Goal: Task Accomplishment & Management: Use online tool/utility

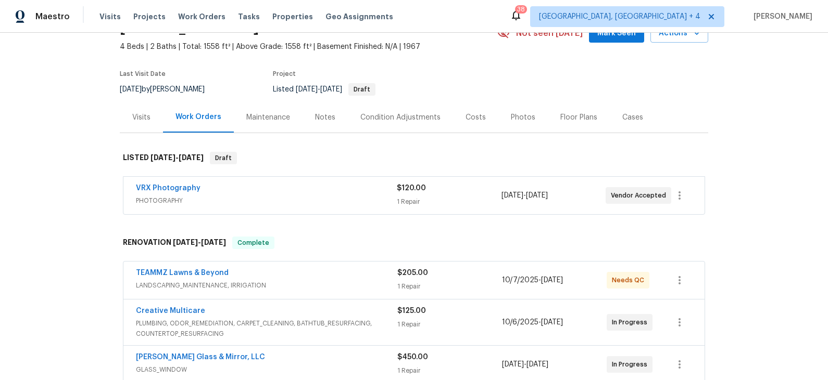
scroll to position [30, 0]
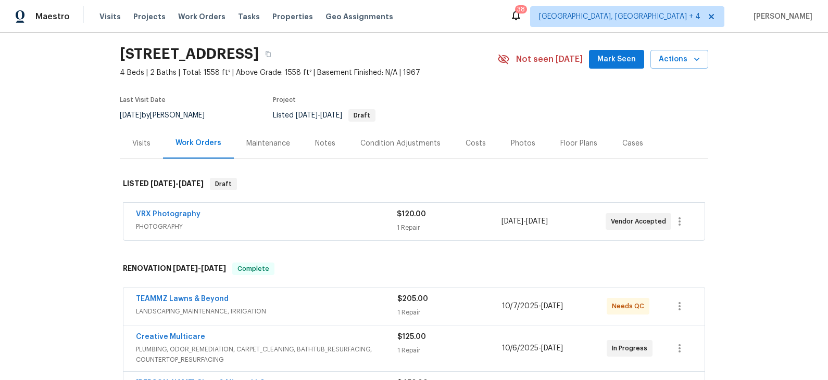
click at [324, 139] on div "Notes" at bounding box center [325, 143] width 20 height 10
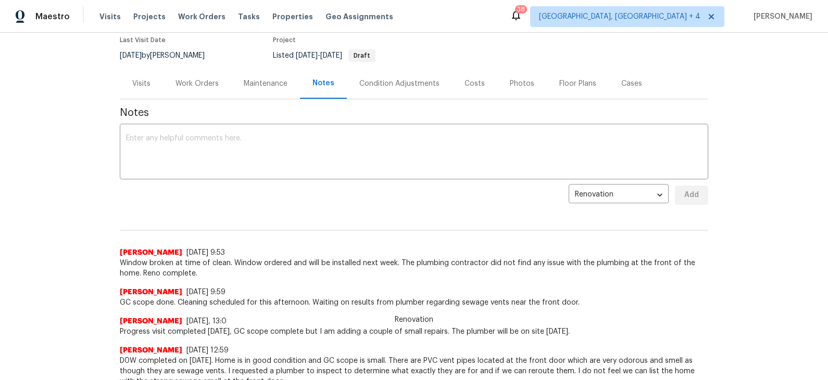
scroll to position [87, 0]
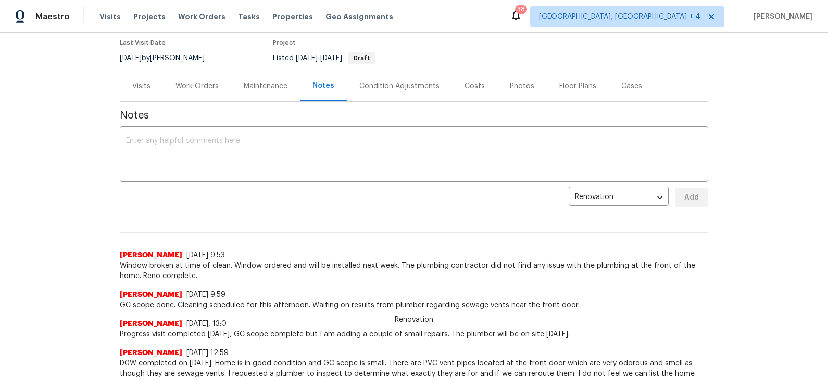
click at [202, 85] on div "Work Orders" at bounding box center [196, 86] width 43 height 10
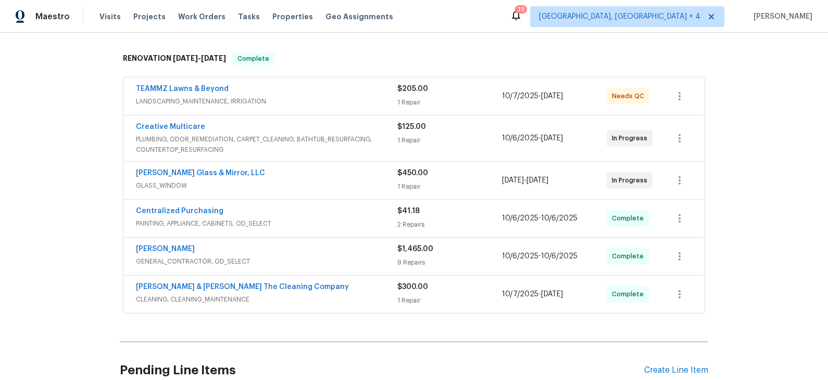
scroll to position [243, 0]
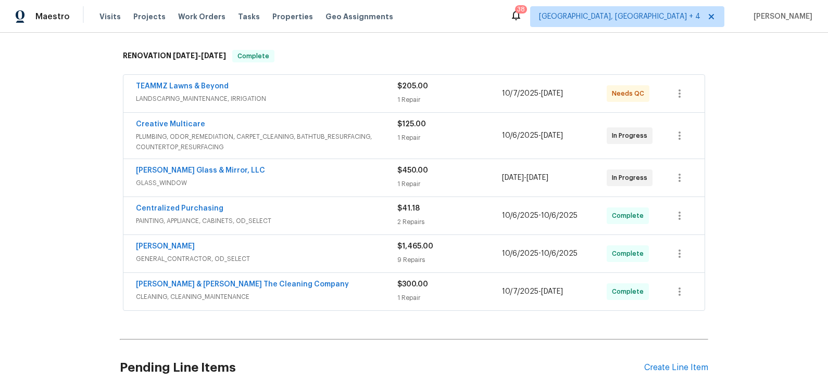
click at [315, 286] on div "[PERSON_NAME] & [PERSON_NAME] The Cleaning Company" at bounding box center [266, 285] width 261 height 12
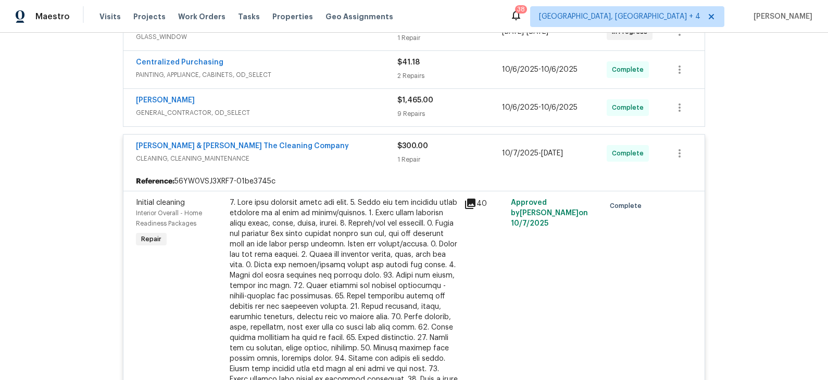
scroll to position [380, 0]
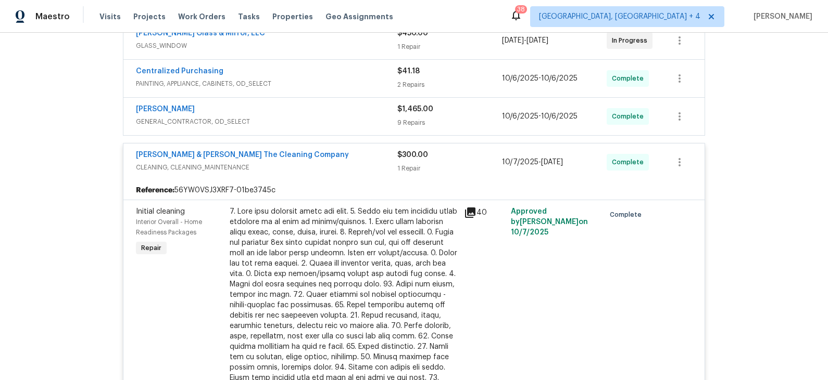
click at [326, 117] on span "GENERAL_CONTRACTOR, OD_SELECT" at bounding box center [266, 122] width 261 height 10
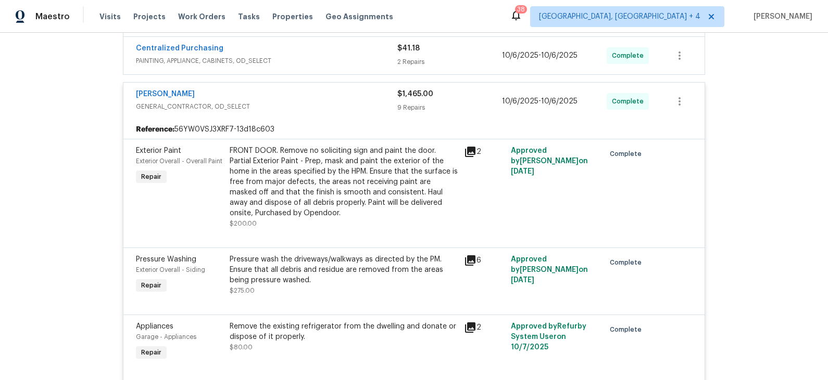
scroll to position [403, 0]
click at [470, 148] on icon at bounding box center [470, 151] width 10 height 10
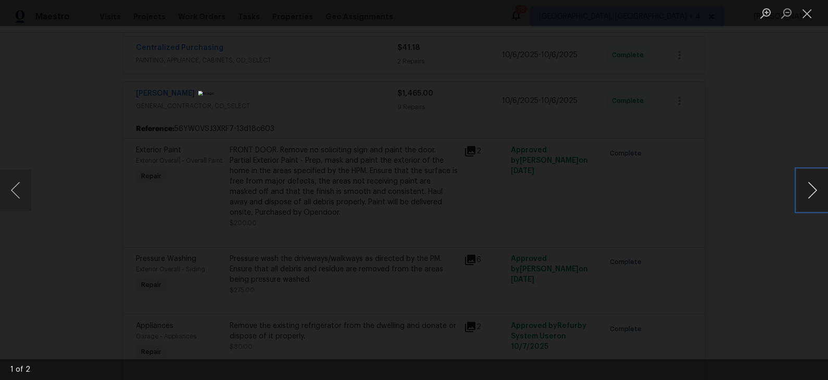
click at [810, 193] on button "Next image" at bounding box center [811, 191] width 31 height 42
click at [741, 199] on div "Lightbox" at bounding box center [414, 190] width 828 height 380
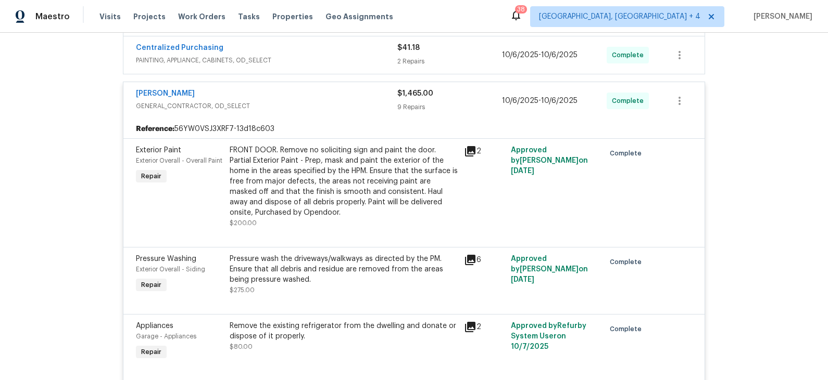
click at [380, 184] on div "FRONT DOOR. Remove no soliciting sign and paint the door. Partial Exterior Pain…" at bounding box center [344, 181] width 228 height 73
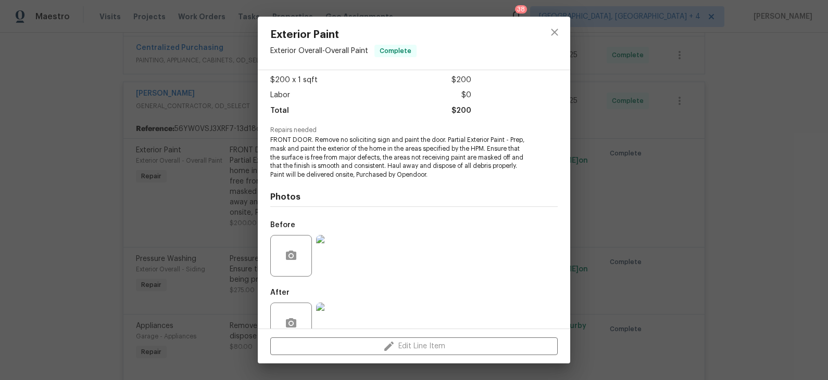
scroll to position [82, 0]
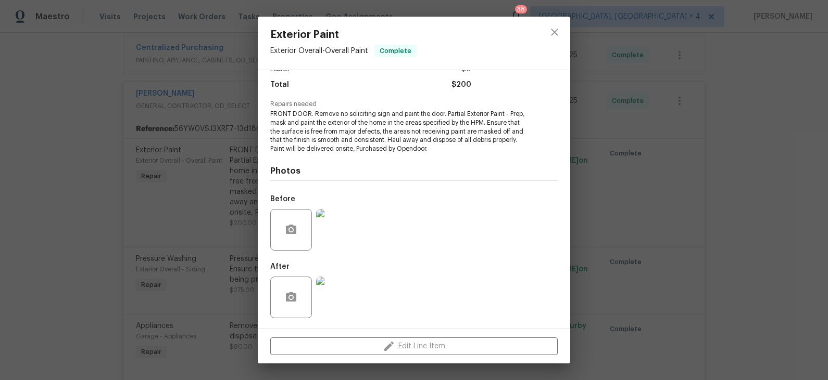
click at [342, 232] on img at bounding box center [337, 230] width 42 height 42
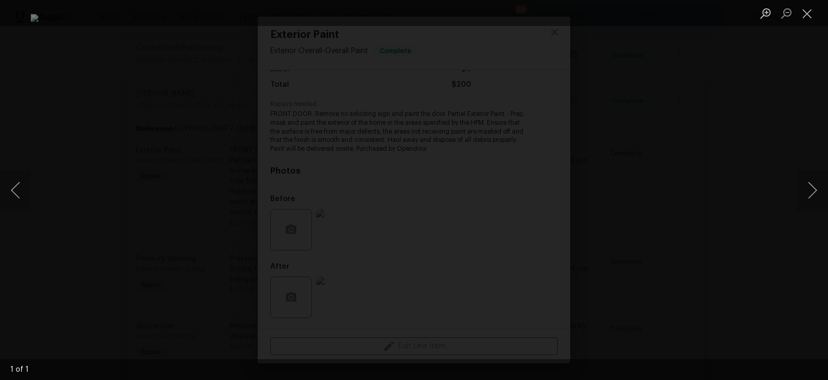
click at [683, 214] on div "Lightbox" at bounding box center [414, 190] width 828 height 380
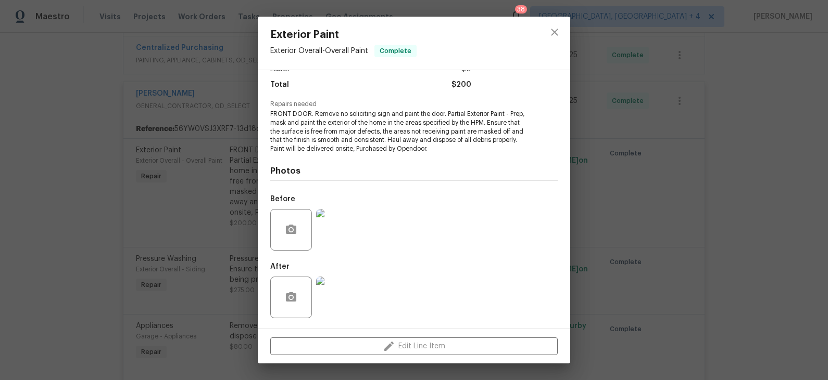
click at [338, 301] on img at bounding box center [337, 298] width 42 height 42
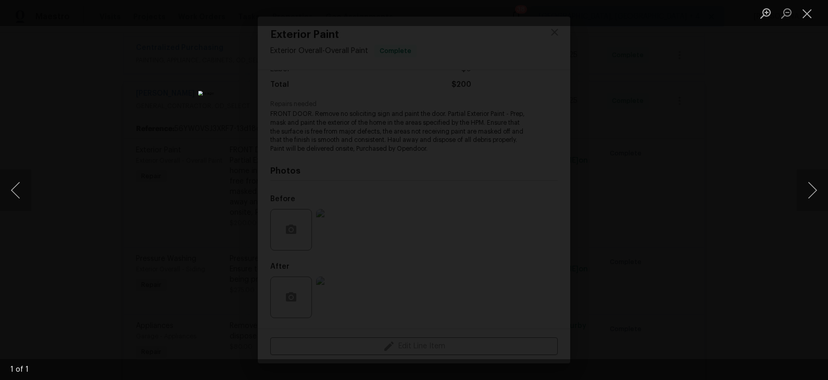
click at [697, 201] on div "Lightbox" at bounding box center [414, 190] width 828 height 380
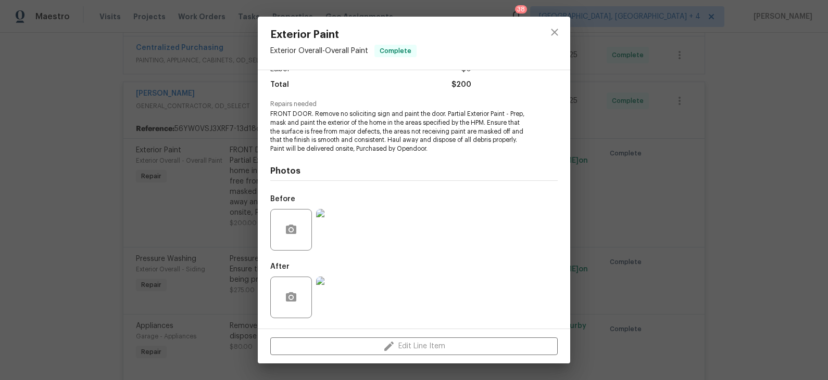
click at [650, 190] on div "Exterior Paint Exterior Overall - Overall Paint Complete Vendor [PERSON_NAME] A…" at bounding box center [414, 190] width 828 height 380
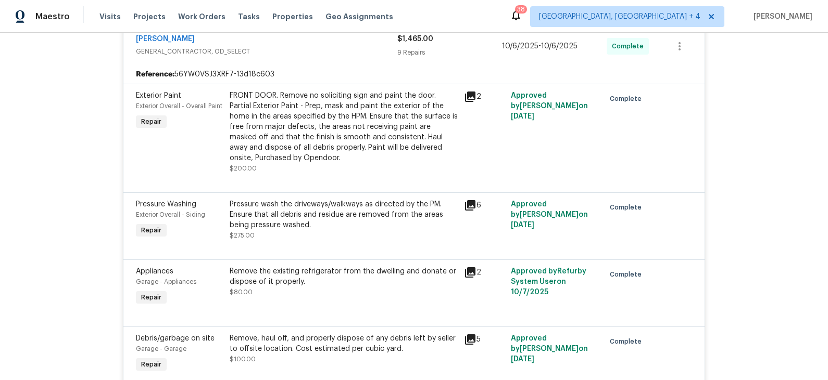
scroll to position [460, 0]
click at [396, 206] on div "Pressure wash the driveways/walkways as directed by the PM. Ensure that all deb…" at bounding box center [344, 213] width 228 height 31
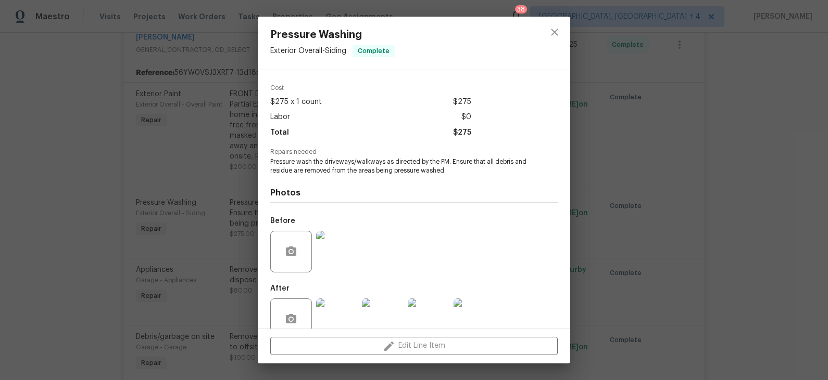
scroll to position [55, 0]
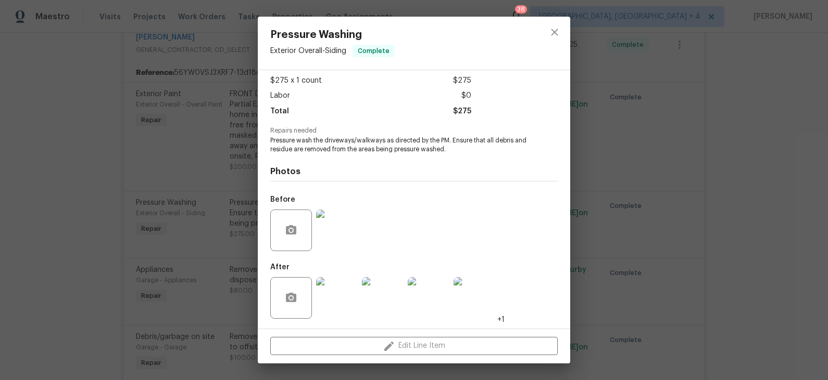
click at [338, 239] on img at bounding box center [337, 231] width 42 height 42
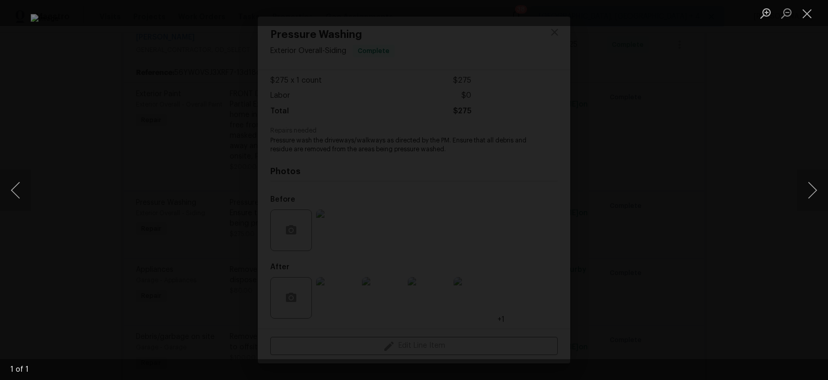
click at [97, 199] on div "Lightbox" at bounding box center [414, 190] width 828 height 380
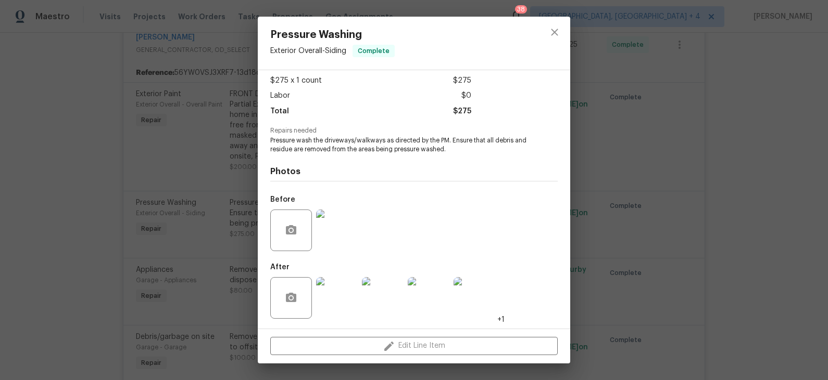
click at [335, 300] on img at bounding box center [337, 298] width 42 height 42
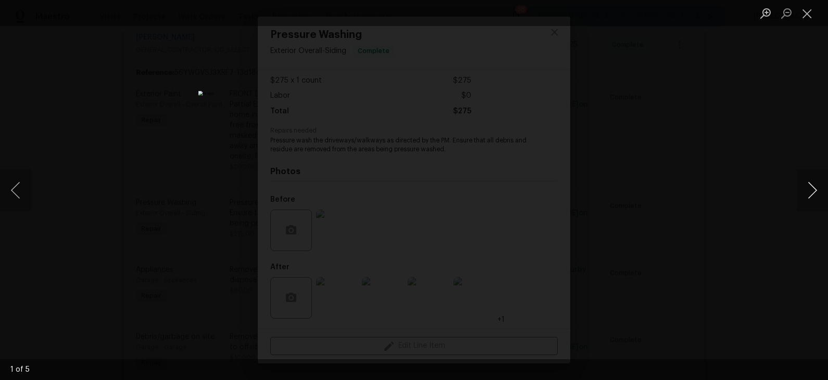
click at [810, 194] on button "Next image" at bounding box center [811, 191] width 31 height 42
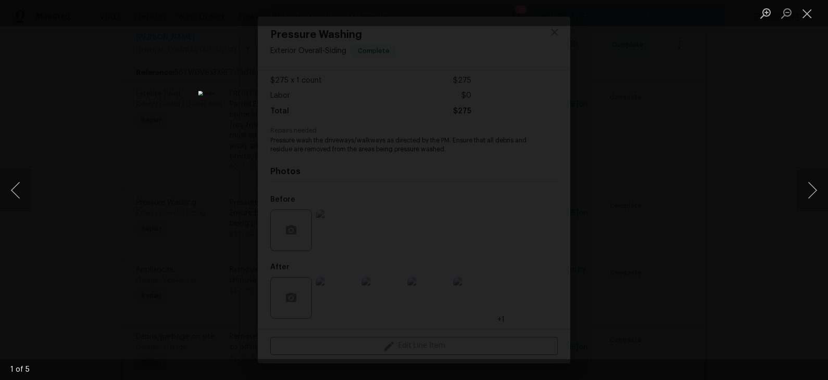
click at [706, 213] on div "Lightbox" at bounding box center [414, 190] width 828 height 380
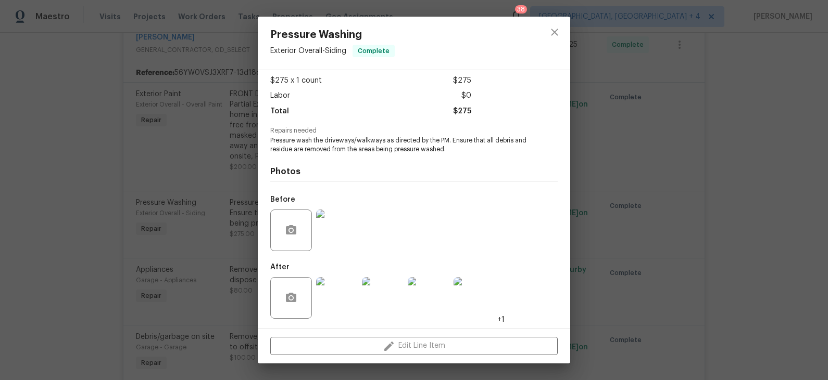
click at [604, 182] on div "Pressure Washing Exterior Overall - Siding Complete Vendor [PERSON_NAME] Accoun…" at bounding box center [414, 190] width 828 height 380
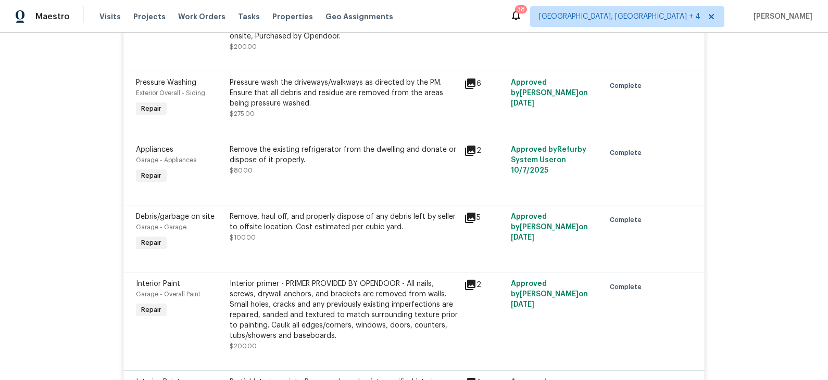
scroll to position [581, 0]
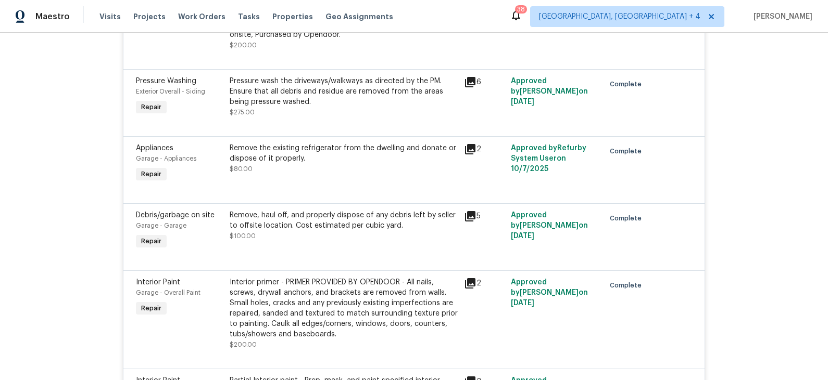
click at [471, 214] on icon at bounding box center [470, 216] width 12 height 12
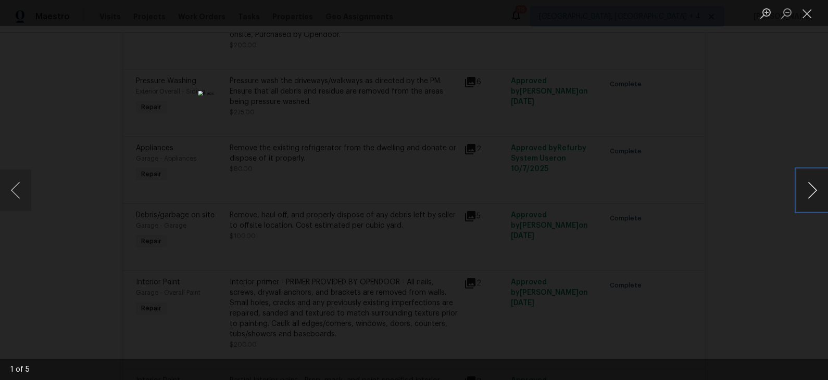
click at [808, 193] on button "Next image" at bounding box center [811, 191] width 31 height 42
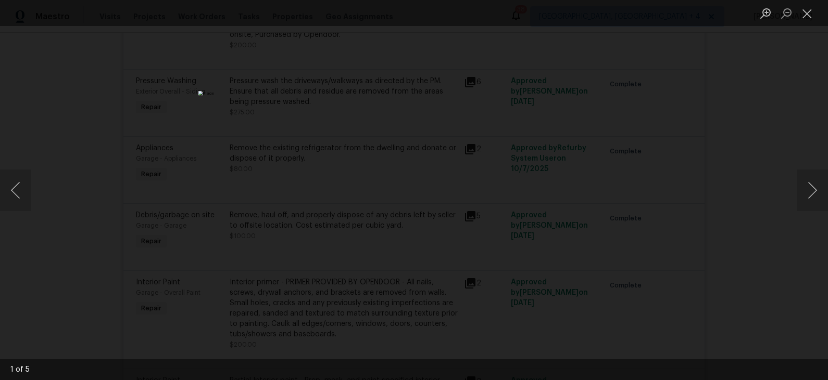
click at [744, 215] on div "Lightbox" at bounding box center [414, 190] width 828 height 380
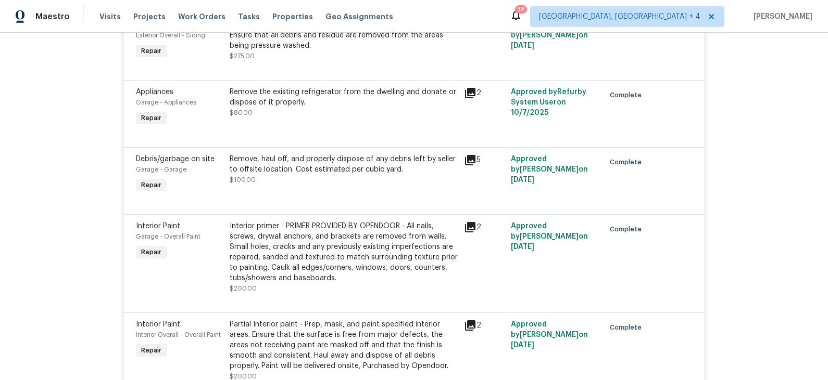
scroll to position [656, 0]
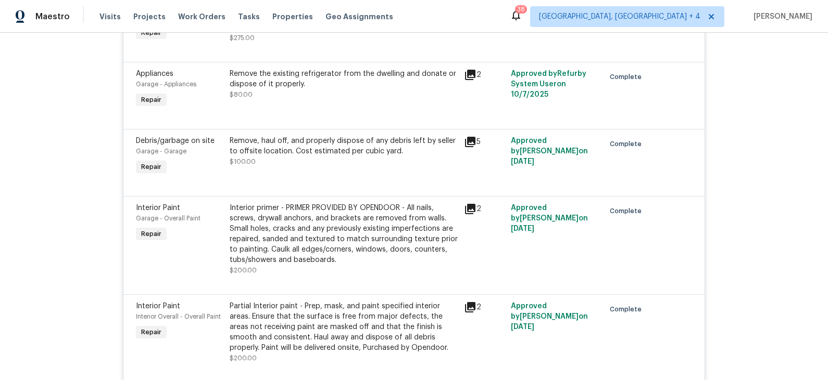
click at [472, 205] on icon at bounding box center [470, 209] width 10 height 10
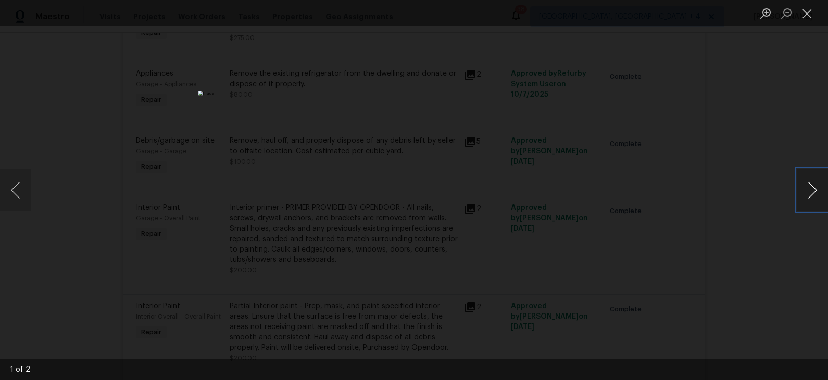
click at [809, 191] on button "Next image" at bounding box center [811, 191] width 31 height 42
click at [736, 200] on div "Lightbox" at bounding box center [414, 190] width 828 height 380
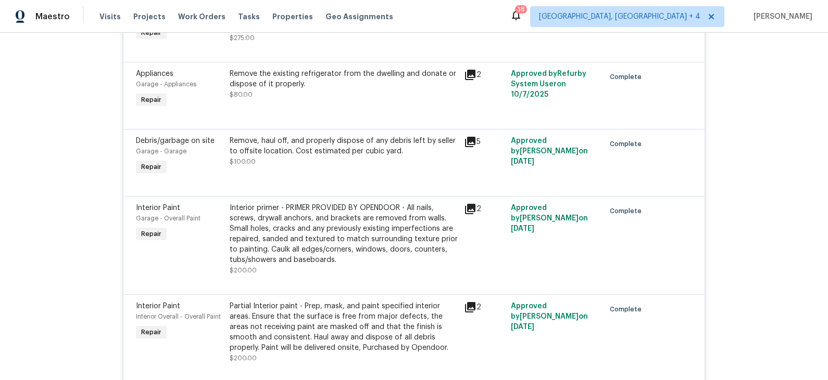
click at [427, 226] on div "Interior primer - PRIMER PROVIDED BY OPENDOOR - All nails, screws, drywall anch…" at bounding box center [344, 234] width 228 height 62
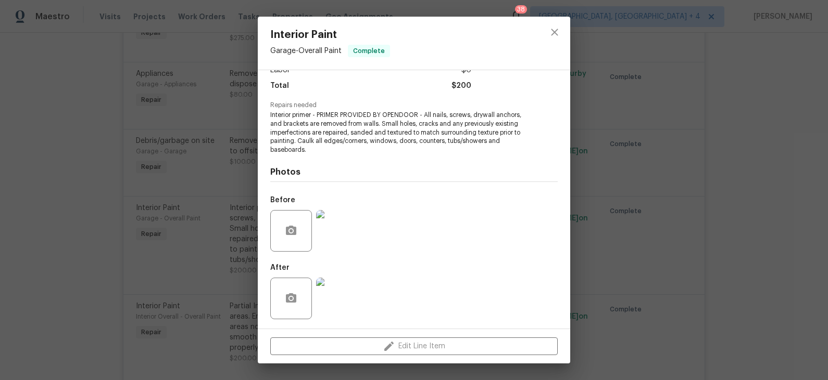
scroll to position [82, 0]
click at [333, 294] on img at bounding box center [337, 298] width 42 height 42
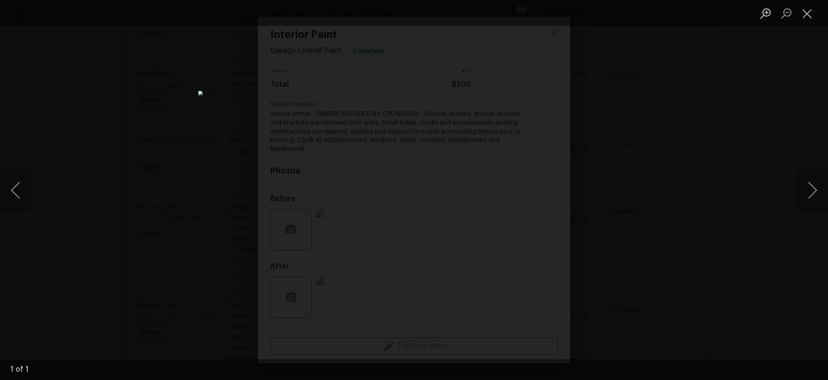
click at [236, 244] on div "Lightbox" at bounding box center [414, 190] width 828 height 380
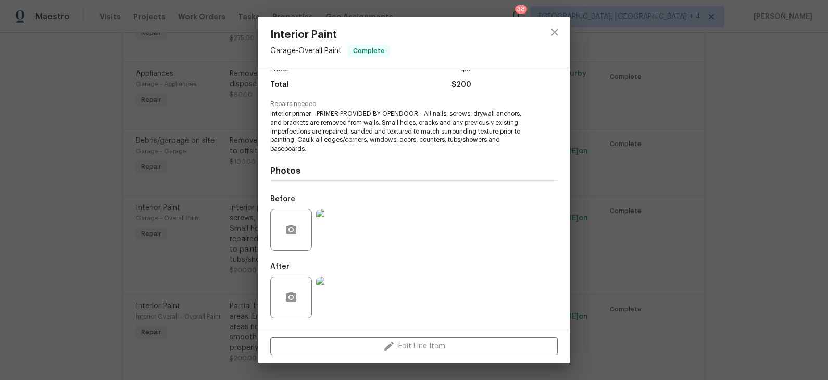
click at [340, 232] on img at bounding box center [337, 230] width 42 height 42
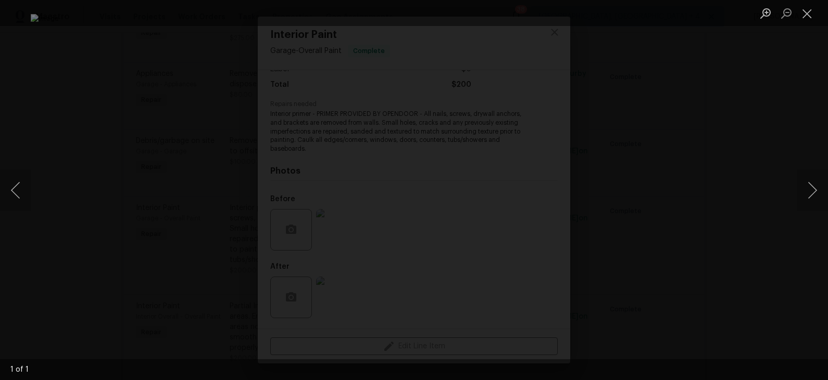
click at [135, 227] on div "Lightbox" at bounding box center [414, 190] width 828 height 380
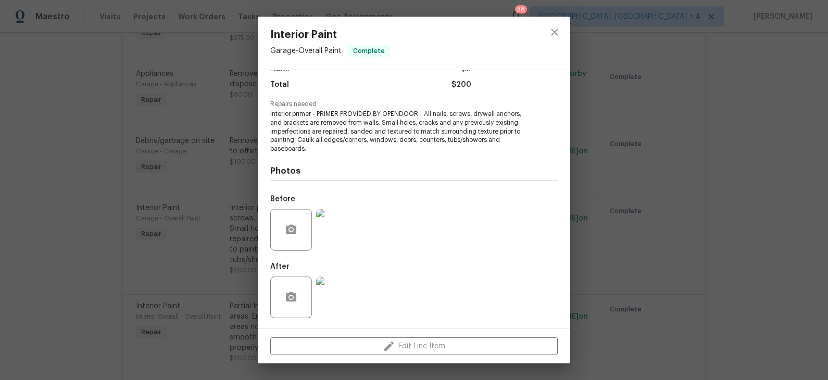
click at [330, 293] on img at bounding box center [337, 298] width 42 height 42
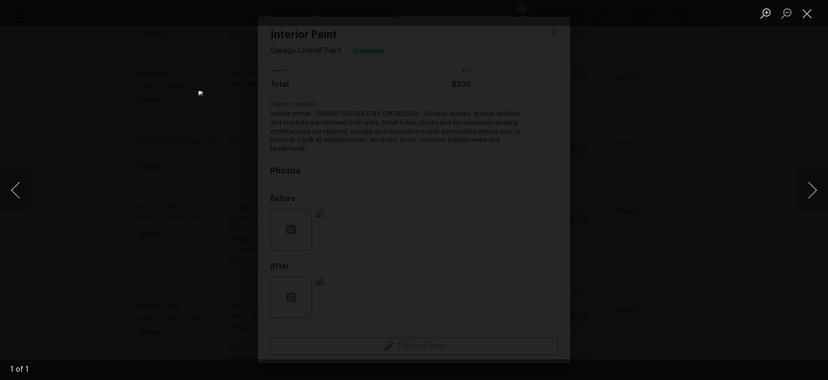
click at [215, 185] on div "Lightbox" at bounding box center [414, 190] width 828 height 380
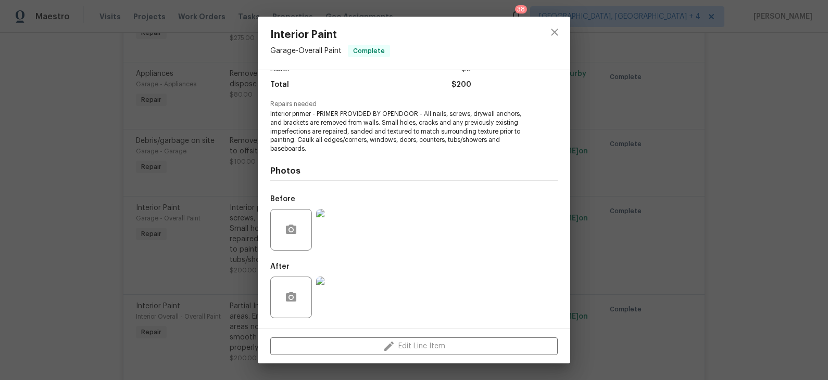
click at [341, 224] on img at bounding box center [337, 230] width 42 height 42
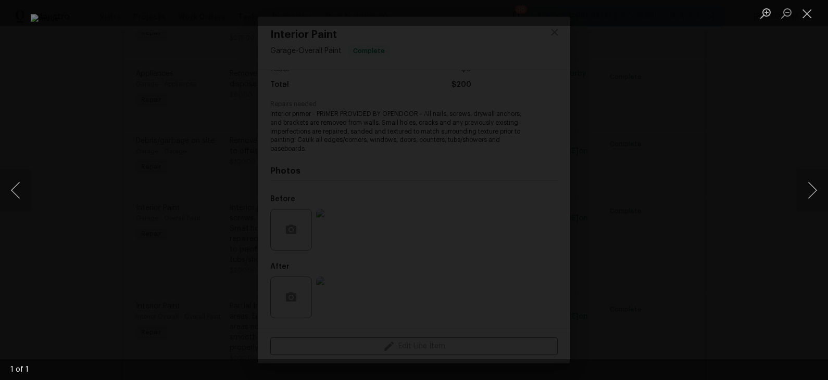
click at [145, 187] on div "Lightbox" at bounding box center [414, 190] width 828 height 380
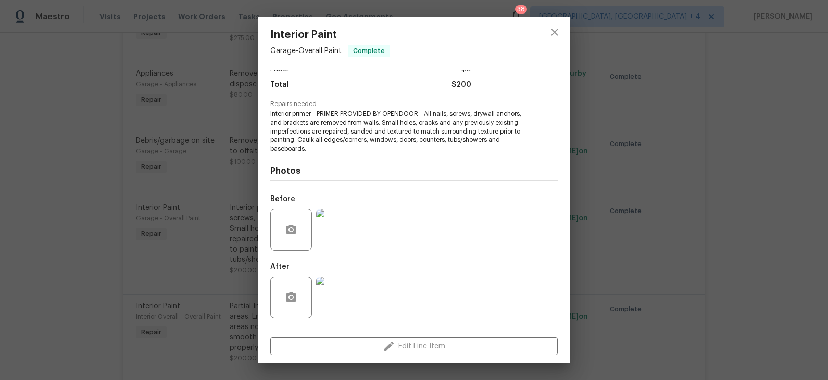
click at [335, 291] on img at bounding box center [337, 298] width 42 height 42
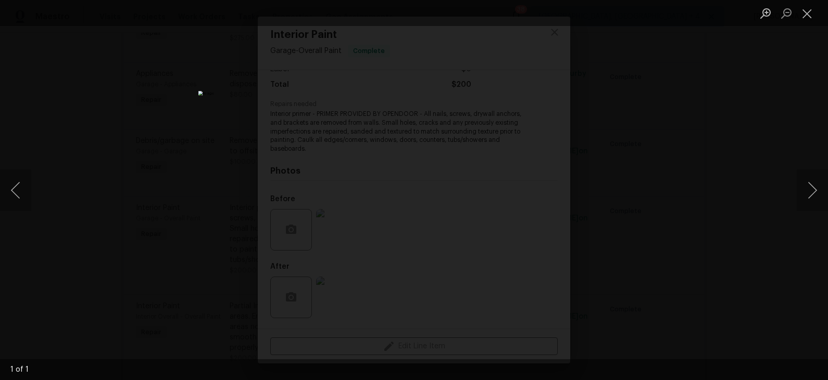
click at [218, 190] on div "Lightbox" at bounding box center [414, 190] width 828 height 380
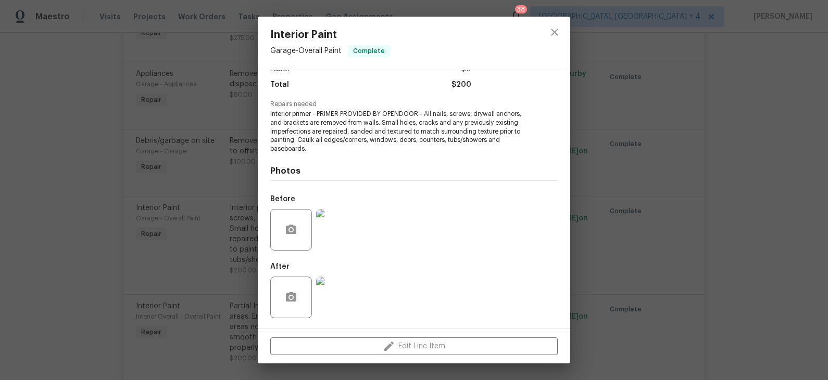
click at [237, 218] on div "Interior Paint Garage - Overall Paint Complete Vendor [PERSON_NAME] Account Cat…" at bounding box center [414, 190] width 828 height 380
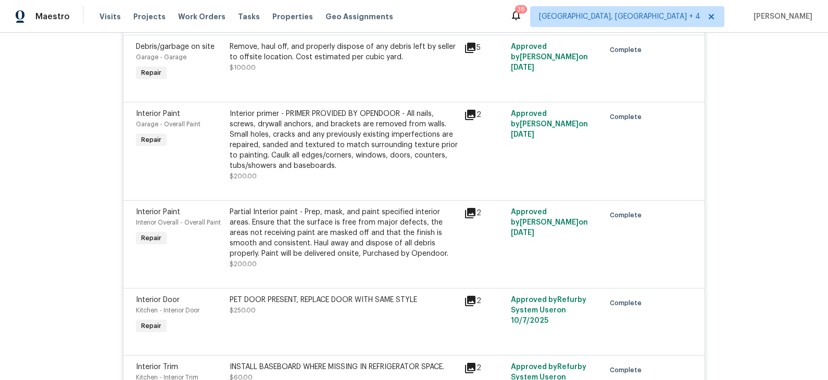
scroll to position [751, 0]
click at [381, 225] on div "Partial Interior paint - Prep, mask, and paint specified interior areas. Ensure…" at bounding box center [344, 232] width 228 height 52
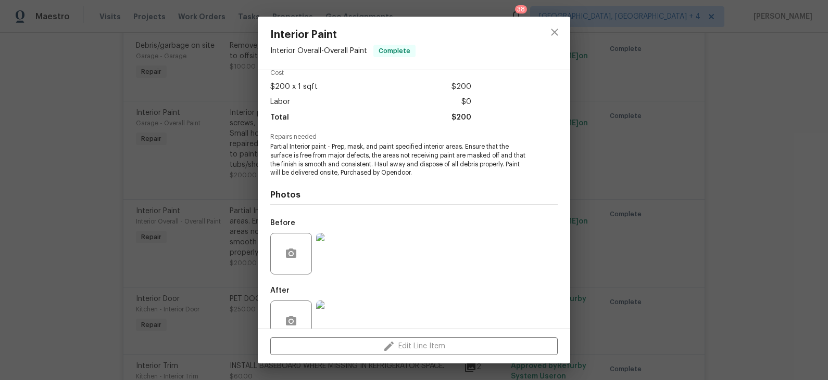
scroll to position [73, 0]
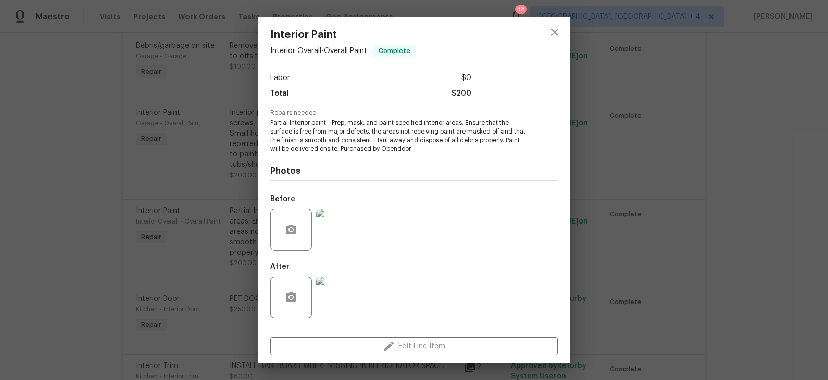
click at [340, 291] on img at bounding box center [337, 298] width 42 height 42
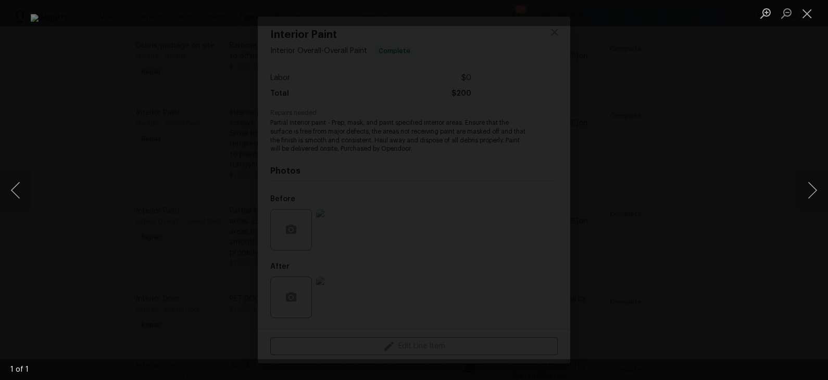
click at [132, 257] on div "Lightbox" at bounding box center [414, 190] width 828 height 380
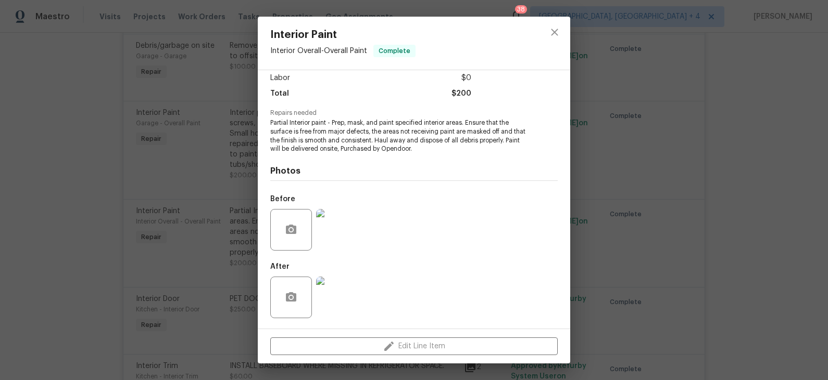
click at [144, 250] on div "Interior Paint Interior Overall - Overall Paint Complete Vendor [PERSON_NAME] A…" at bounding box center [414, 190] width 828 height 380
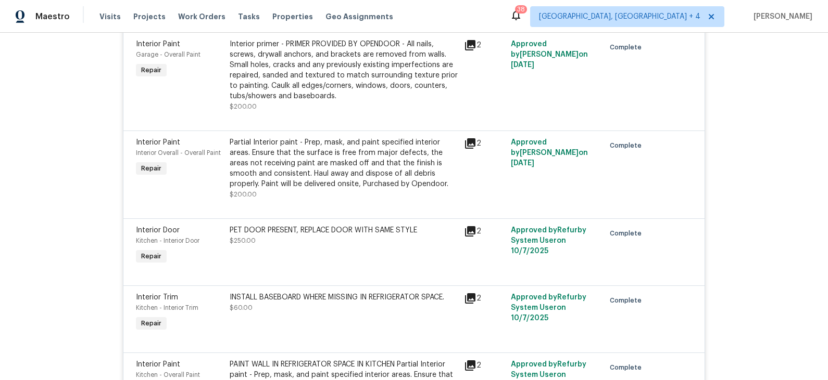
scroll to position [829, 0]
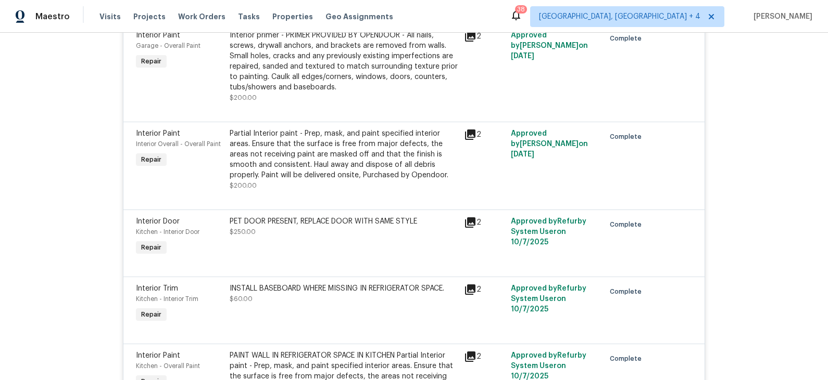
click at [401, 219] on div "PET DOOR PRESENT, REPLACE DOOR WITH SAME STYLE" at bounding box center [344, 222] width 228 height 10
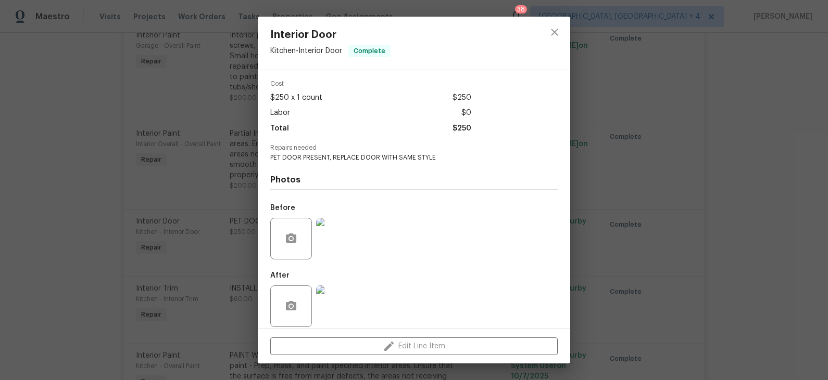
scroll to position [47, 0]
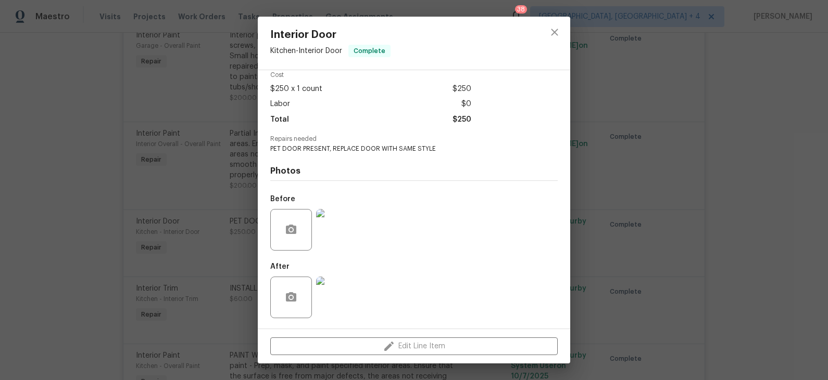
click at [345, 227] on img at bounding box center [337, 230] width 42 height 42
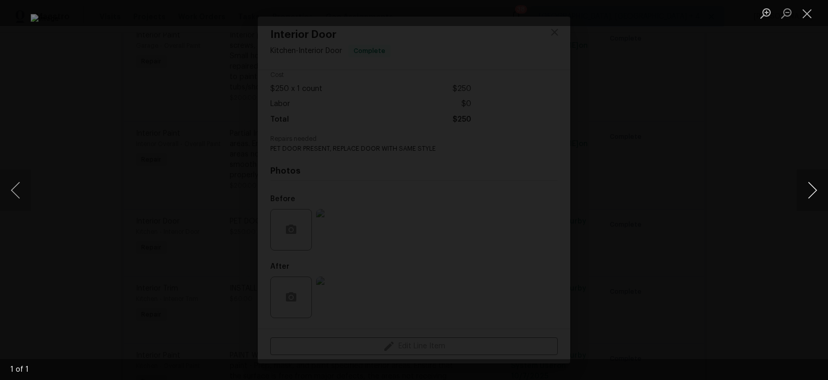
click at [811, 193] on button "Next image" at bounding box center [811, 191] width 31 height 42
click at [662, 225] on div "Lightbox" at bounding box center [414, 190] width 828 height 380
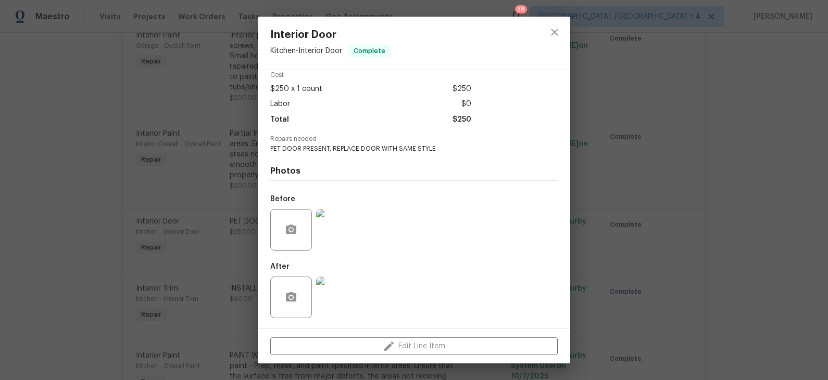
click at [343, 294] on img at bounding box center [337, 298] width 42 height 42
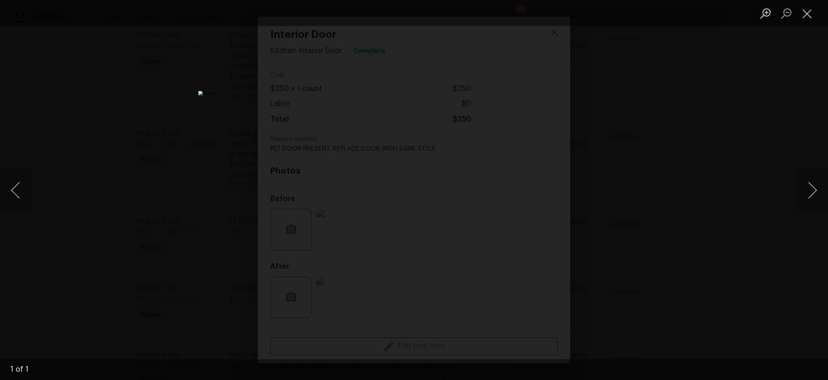
click at [235, 261] on div "Lightbox" at bounding box center [414, 190] width 828 height 380
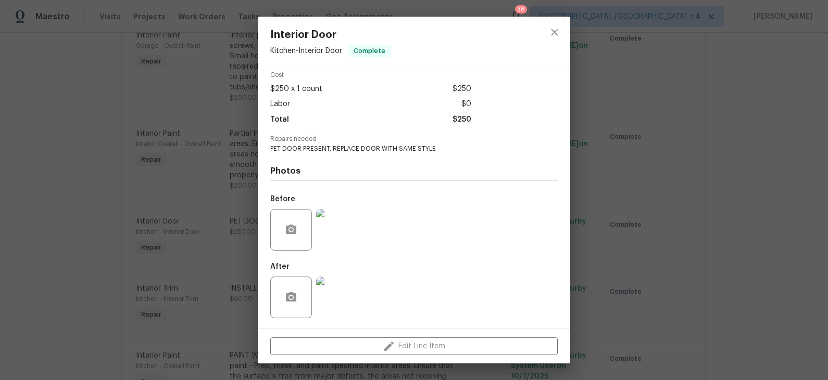
click at [226, 260] on div "Interior Door Kitchen - Interior Door Complete Vendor [PERSON_NAME] Account Cat…" at bounding box center [414, 190] width 828 height 380
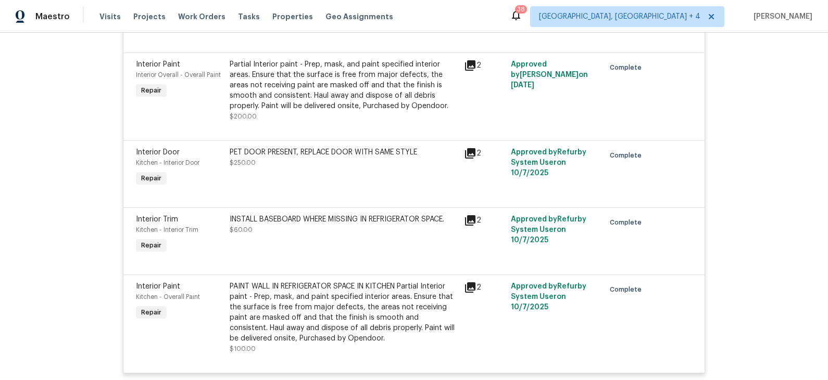
scroll to position [902, 0]
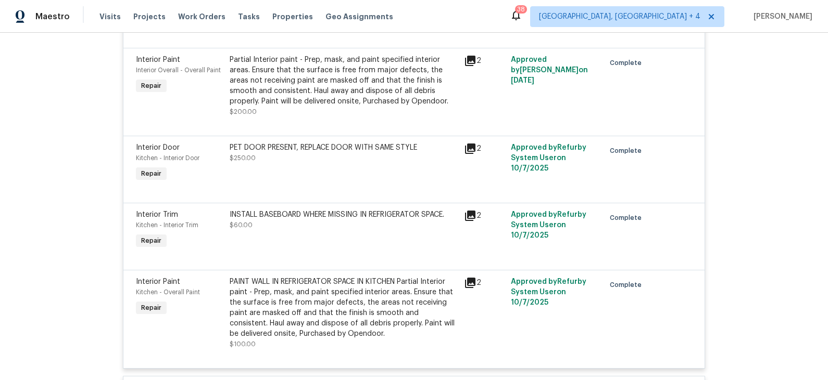
click at [352, 213] on div "INSTALL BASEBOARD WHERE MISSING IN REFRIGERATOR SPACE." at bounding box center [344, 215] width 228 height 10
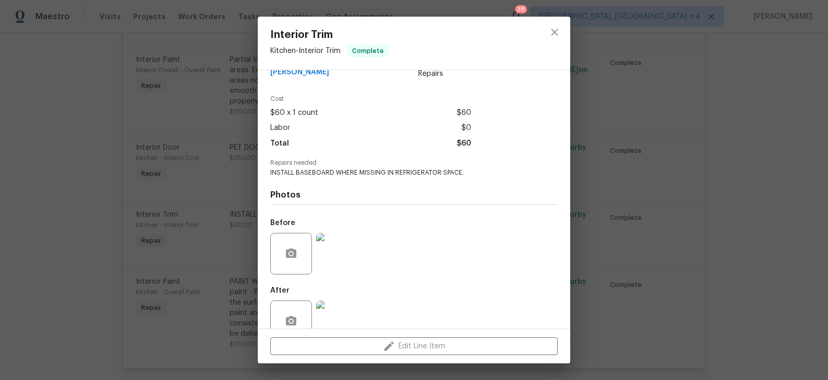
scroll to position [47, 0]
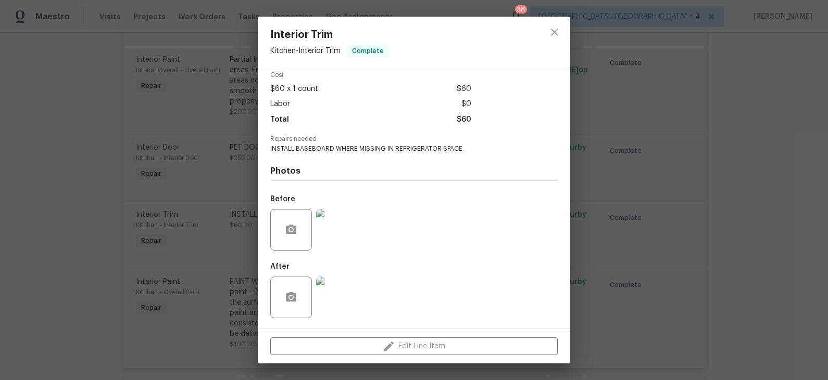
click at [331, 227] on img at bounding box center [337, 230] width 42 height 42
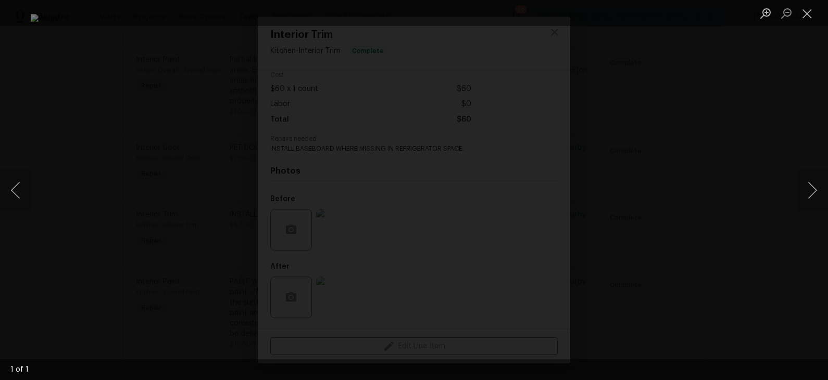
click at [134, 229] on div "Lightbox" at bounding box center [414, 190] width 828 height 380
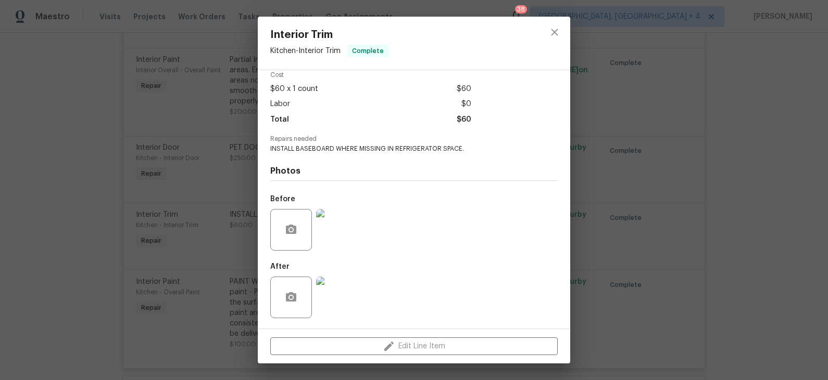
click at [333, 296] on img at bounding box center [337, 298] width 42 height 42
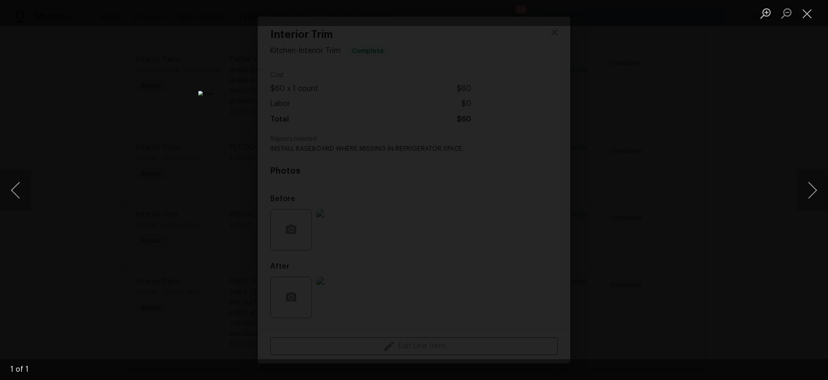
click at [210, 250] on div "Lightbox" at bounding box center [414, 190] width 828 height 380
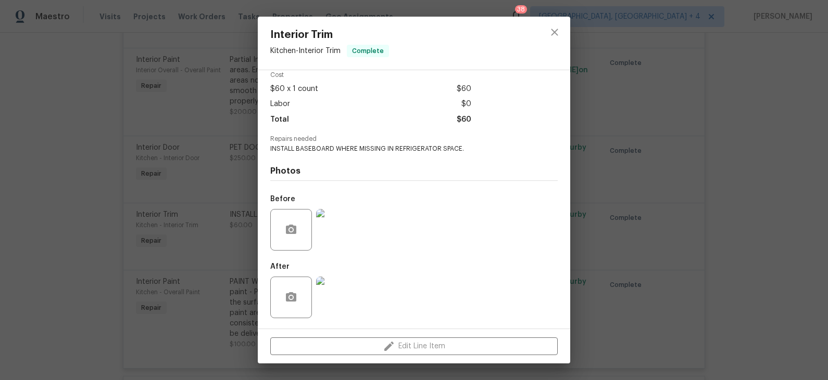
click at [210, 250] on div "Interior Trim Kitchen - Interior Trim Complete Vendor [PERSON_NAME] Account Cat…" at bounding box center [414, 190] width 828 height 380
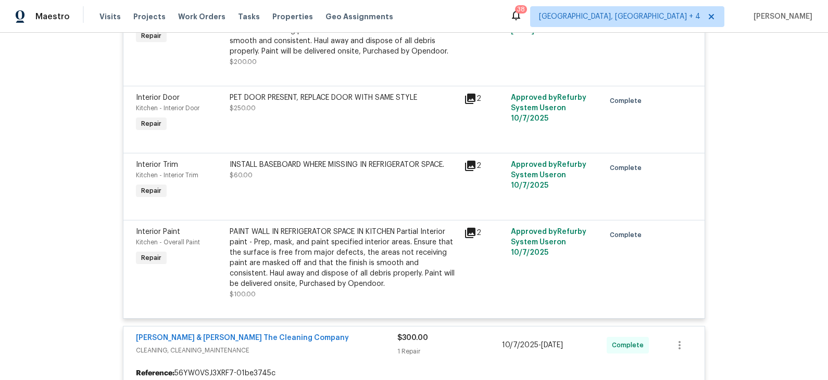
scroll to position [962, 0]
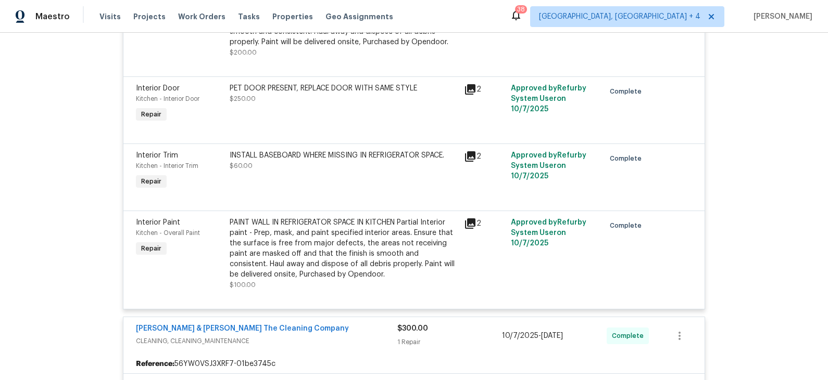
click at [371, 239] on div "PAINT WALL IN REFRIGERATOR SPACE IN KITCHEN Partial Interior paint - Prep, mask…" at bounding box center [344, 249] width 228 height 62
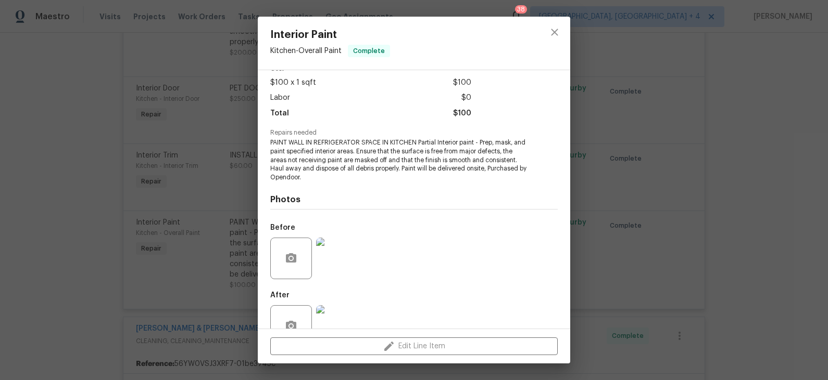
scroll to position [82, 0]
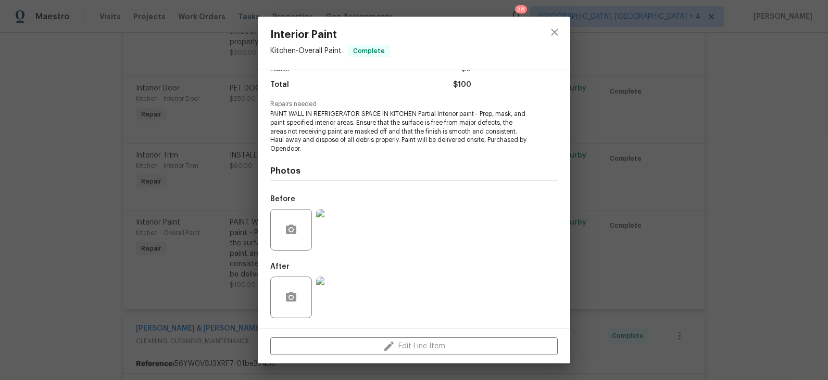
click at [337, 235] on img at bounding box center [337, 230] width 42 height 42
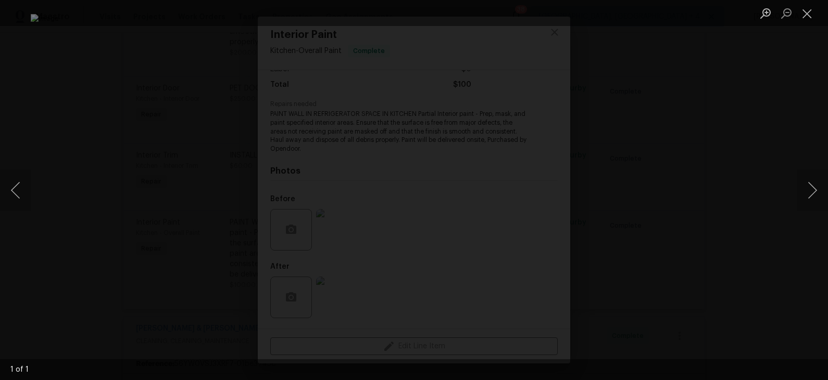
click at [135, 214] on div "Lightbox" at bounding box center [414, 190] width 828 height 380
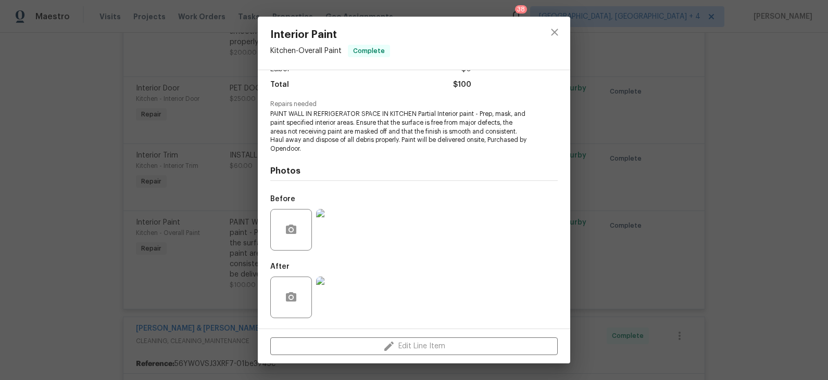
click at [339, 299] on img at bounding box center [337, 298] width 42 height 42
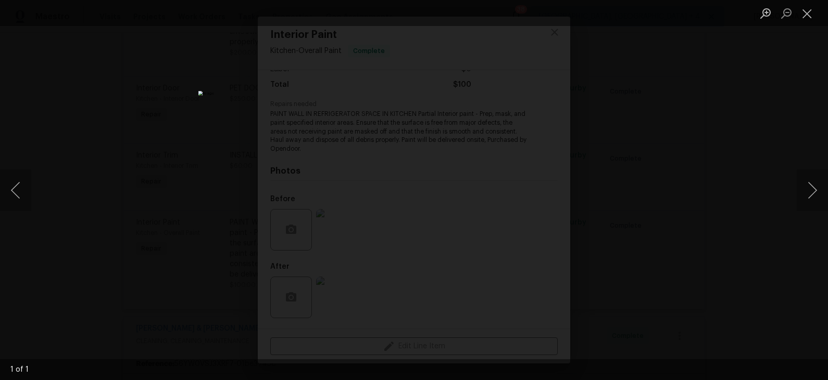
click at [219, 226] on div "Lightbox" at bounding box center [414, 190] width 828 height 380
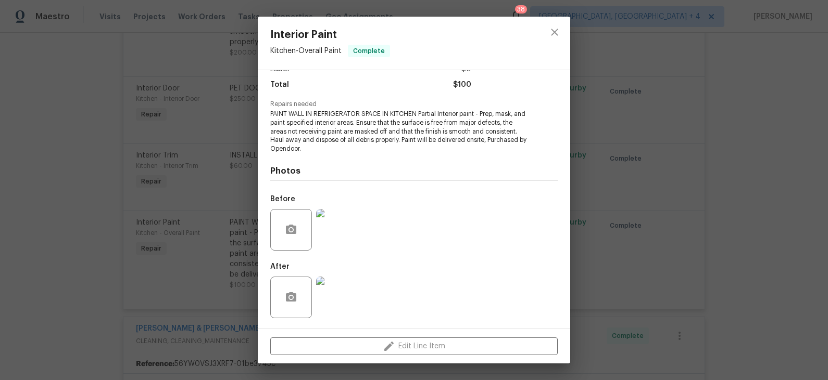
click at [219, 225] on div "Interior Paint Kitchen - Overall Paint Complete Vendor [PERSON_NAME] Account Ca…" at bounding box center [414, 190] width 828 height 380
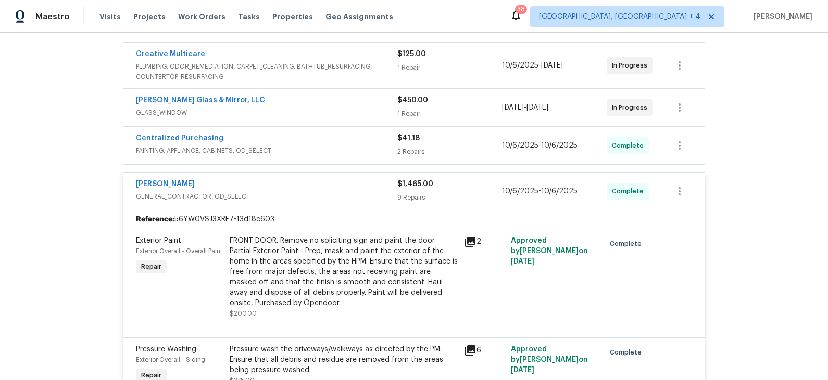
scroll to position [294, 0]
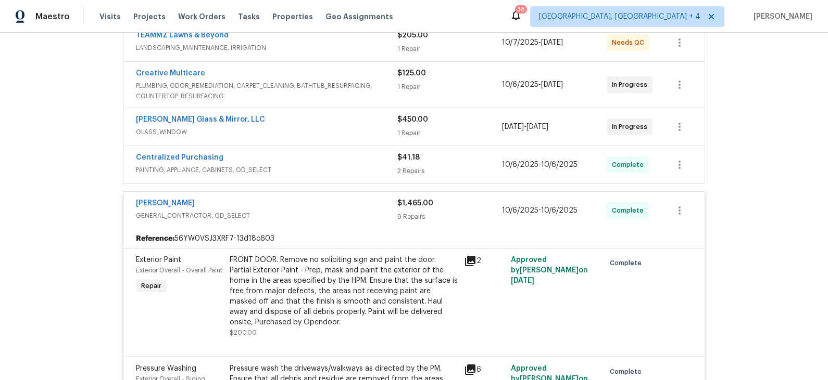
click at [310, 165] on span "PAINTING, APPLIANCE, CABINETS, OD_SELECT" at bounding box center [266, 170] width 261 height 10
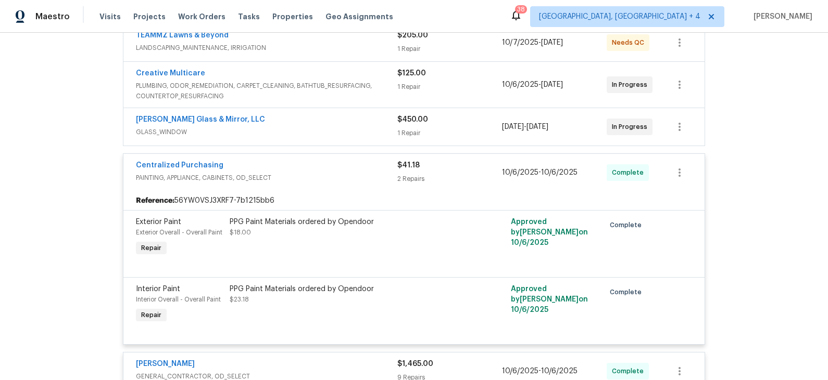
click at [310, 169] on div "Centralized Purchasing" at bounding box center [266, 166] width 261 height 12
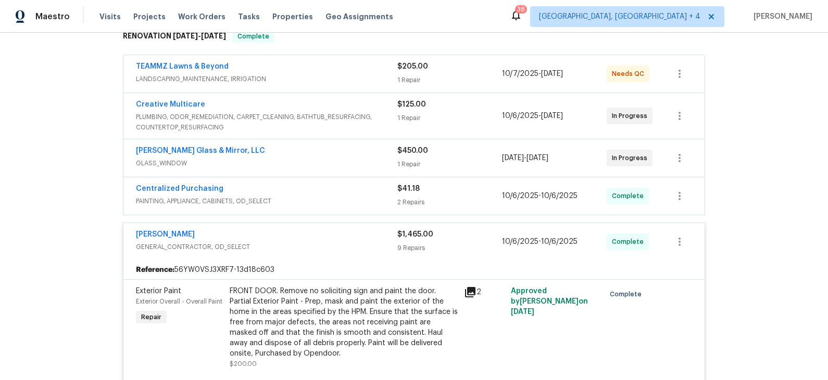
scroll to position [258, 0]
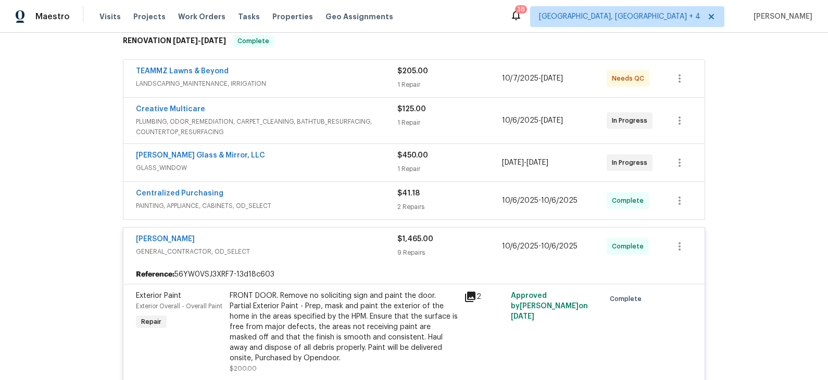
click at [312, 163] on span "GLASS_WINDOW" at bounding box center [266, 168] width 261 height 10
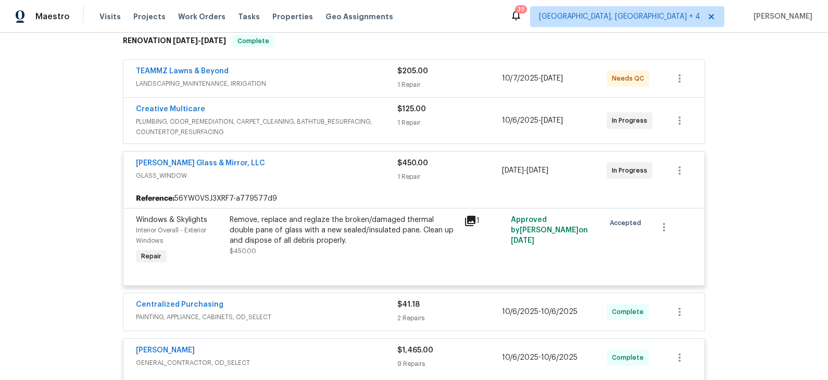
click at [312, 163] on div "[PERSON_NAME] Glass & Mirror, LLC" at bounding box center [266, 164] width 261 height 12
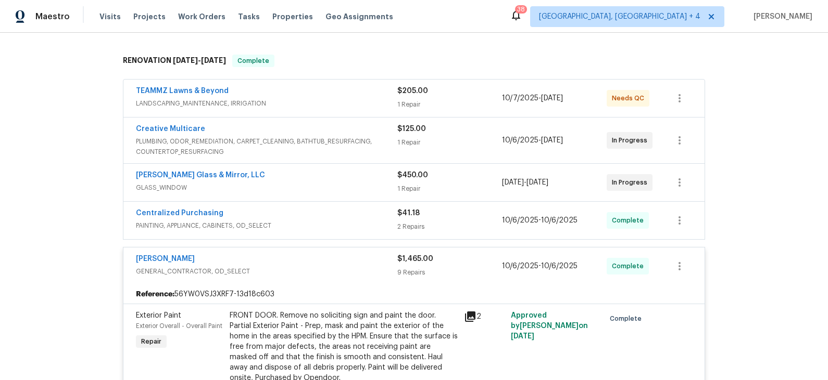
scroll to position [231, 0]
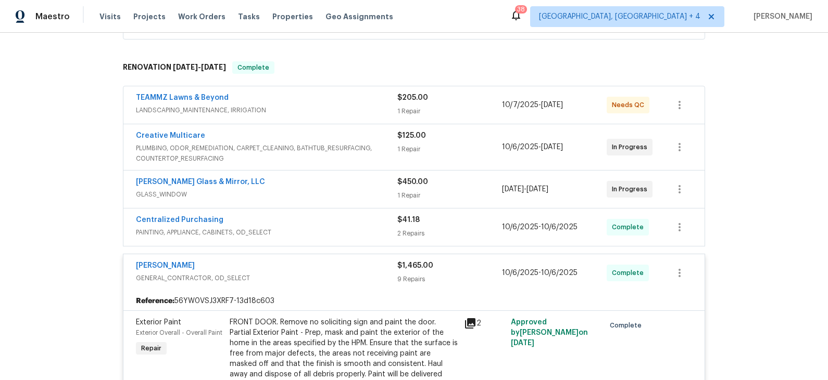
click at [313, 136] on div "Creative Multicare" at bounding box center [266, 137] width 261 height 12
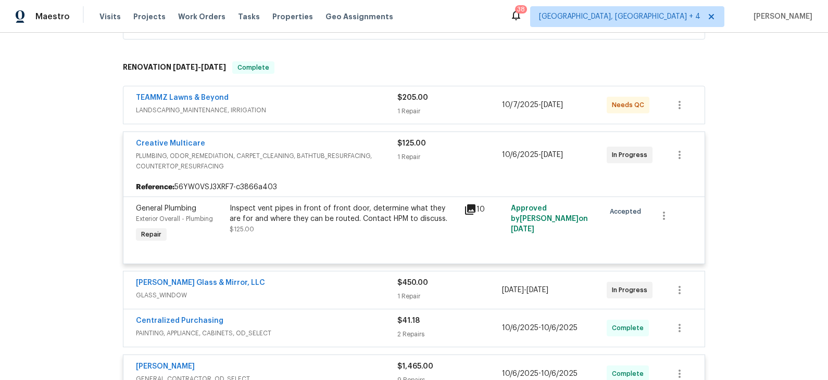
click at [468, 207] on icon at bounding box center [470, 210] width 10 height 10
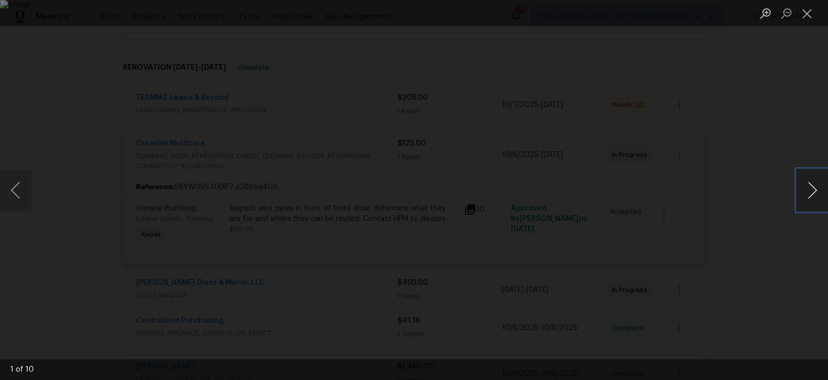
click at [817, 190] on button "Next image" at bounding box center [811, 191] width 31 height 42
click at [816, 191] on button "Next image" at bounding box center [811, 191] width 31 height 42
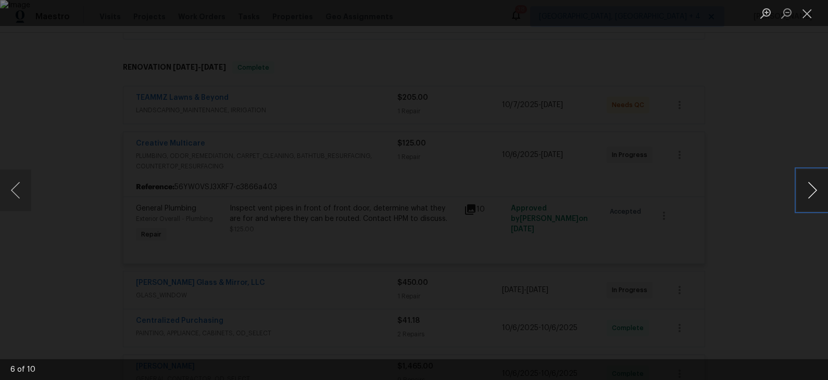
click at [816, 191] on button "Next image" at bounding box center [811, 191] width 31 height 42
click at [706, 189] on div "Lightbox" at bounding box center [414, 190] width 828 height 380
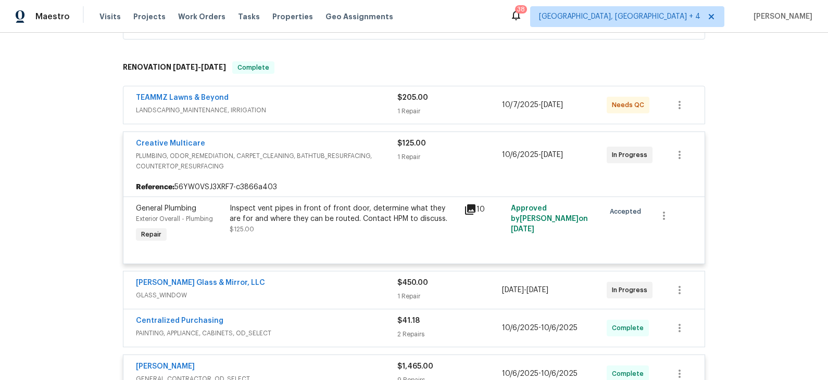
click at [358, 144] on div "Creative Multicare" at bounding box center [266, 144] width 261 height 12
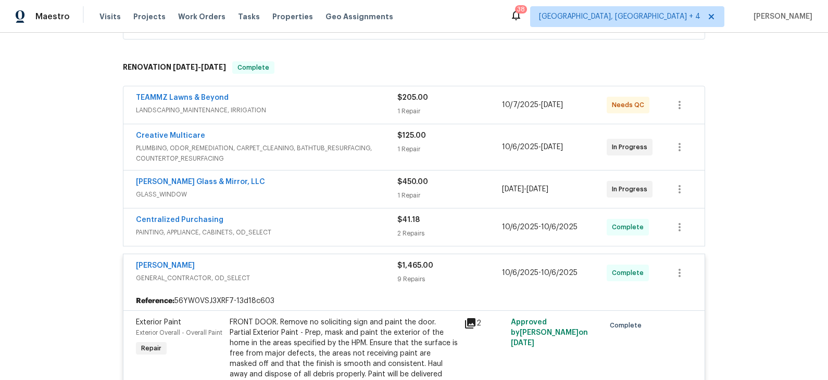
click at [358, 107] on span "LANDSCAPING_MAINTENANCE, IRRIGATION" at bounding box center [266, 110] width 261 height 10
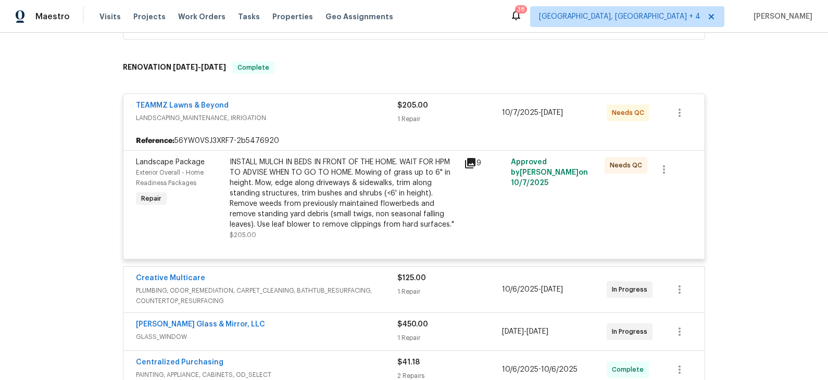
click at [385, 188] on div "INSTALL MULCH IN BEDS IN FRONT OF THE HOME. WAIT FOR HPM TO ADVISE WHEN TO GO T…" at bounding box center [344, 193] width 228 height 73
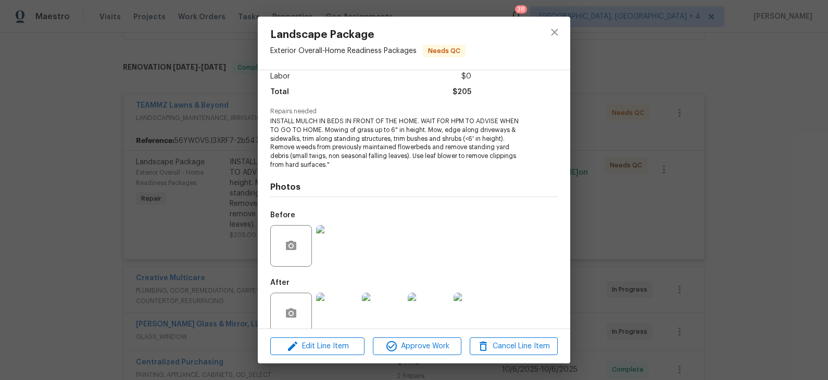
scroll to position [90, 0]
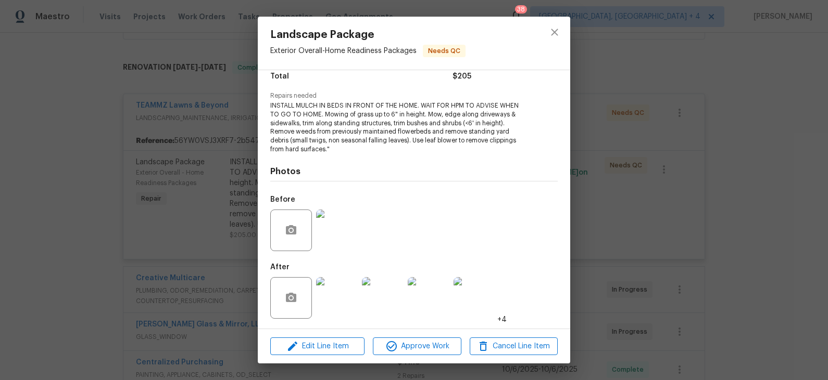
click at [341, 292] on img at bounding box center [337, 298] width 42 height 42
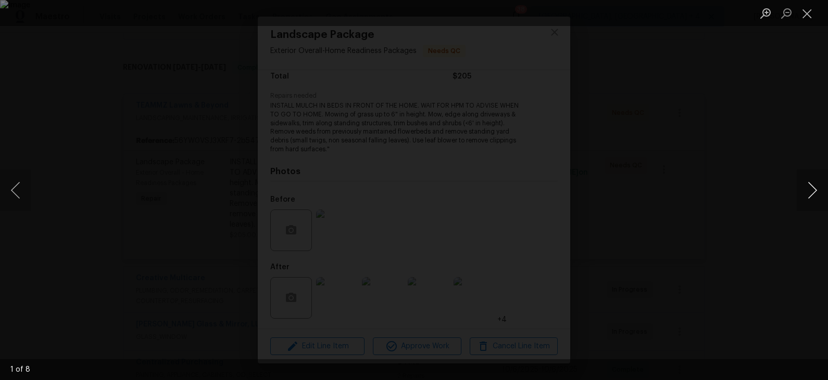
click at [809, 193] on button "Next image" at bounding box center [811, 191] width 31 height 42
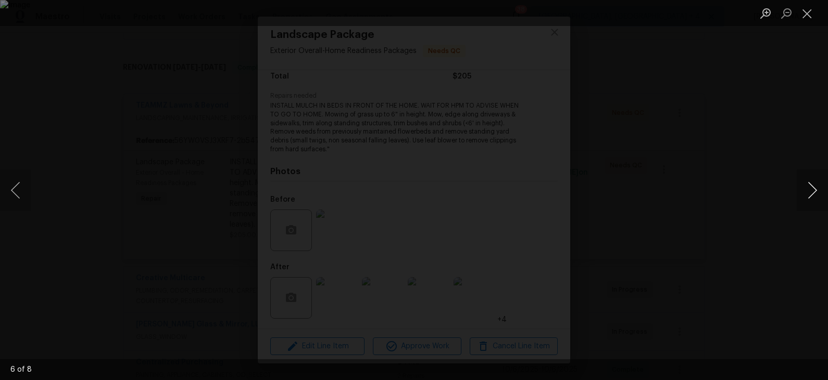
click at [809, 193] on button "Next image" at bounding box center [811, 191] width 31 height 42
click at [769, 211] on div "Lightbox" at bounding box center [414, 190] width 828 height 380
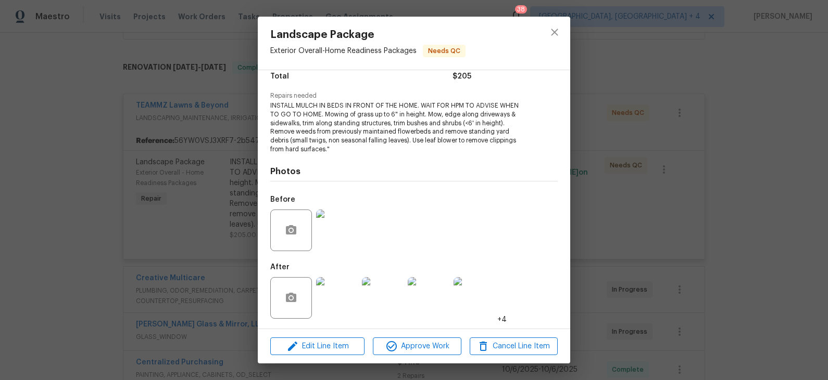
click at [670, 206] on div "Landscape Package Exterior Overall - Home Readiness Packages Needs QC Vendor TE…" at bounding box center [414, 190] width 828 height 380
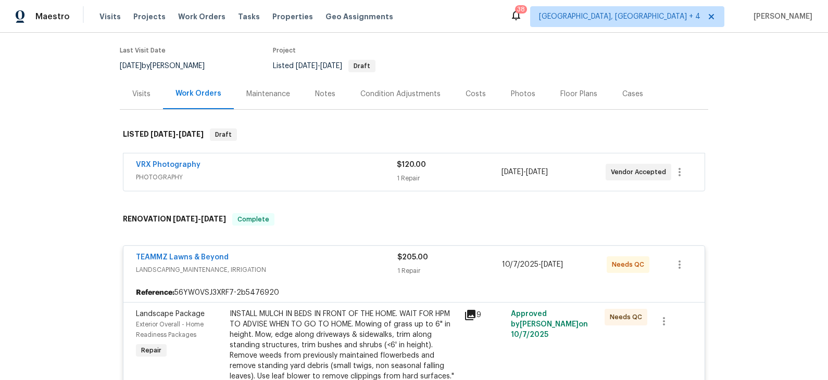
scroll to position [79, 0]
click at [476, 90] on div "Costs" at bounding box center [475, 95] width 20 height 10
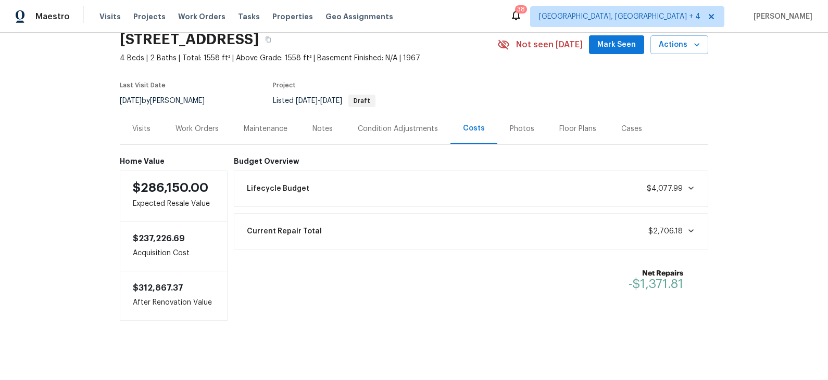
scroll to position [47, 0]
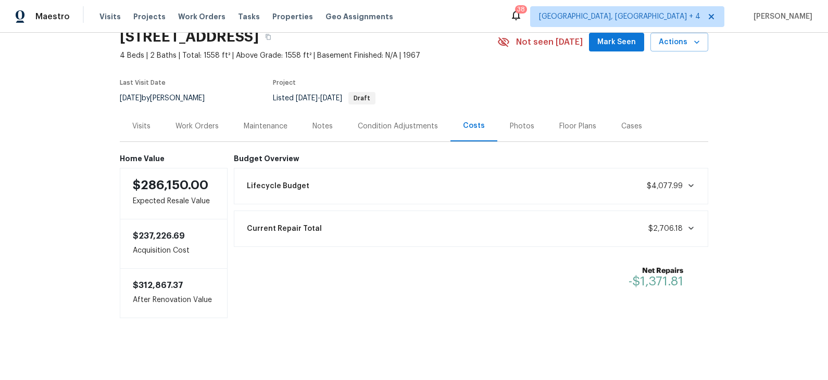
click at [517, 125] on div "Photos" at bounding box center [522, 126] width 24 height 10
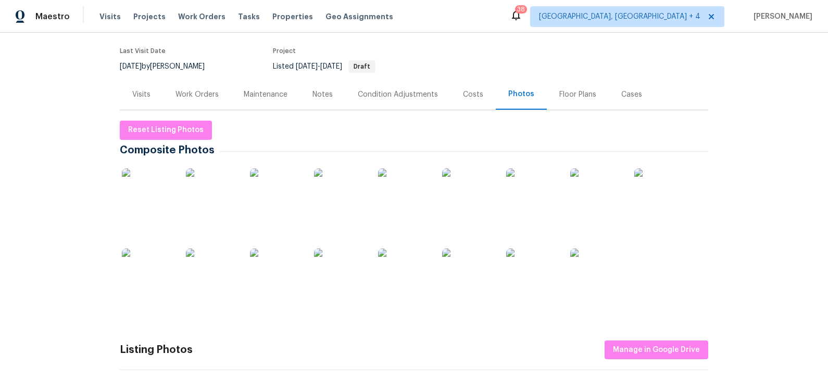
click at [154, 184] on img at bounding box center [148, 195] width 52 height 52
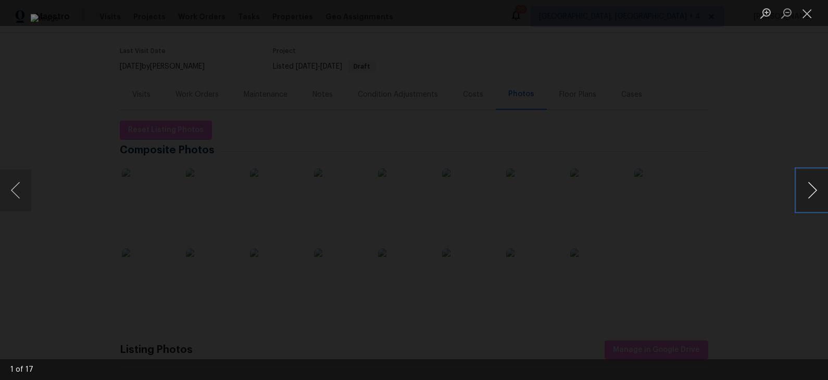
click at [815, 188] on button "Next image" at bounding box center [811, 191] width 31 height 42
click at [812, 189] on button "Next image" at bounding box center [811, 191] width 31 height 42
click at [812, 190] on button "Next image" at bounding box center [811, 191] width 31 height 42
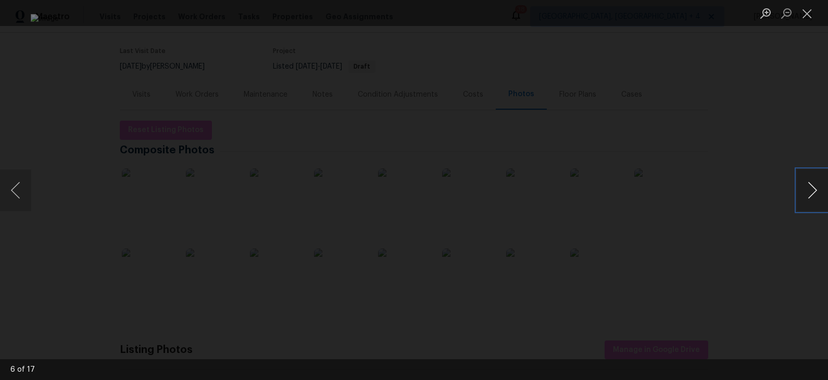
click at [812, 190] on button "Next image" at bounding box center [811, 191] width 31 height 42
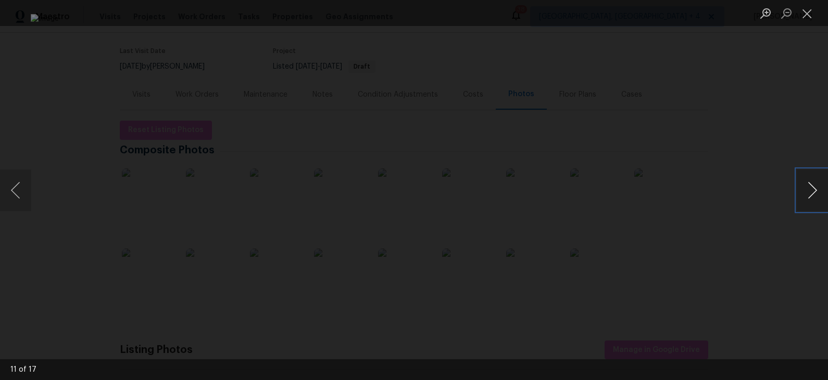
click at [812, 190] on button "Next image" at bounding box center [811, 191] width 31 height 42
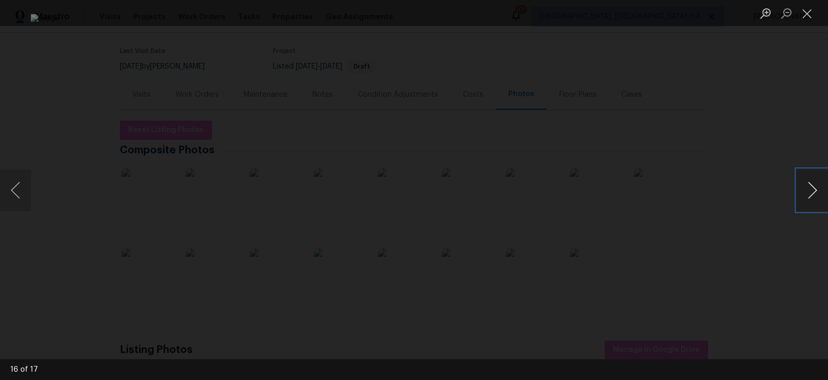
click at [812, 190] on button "Next image" at bounding box center [811, 191] width 31 height 42
click at [752, 179] on div "Lightbox" at bounding box center [414, 190] width 828 height 380
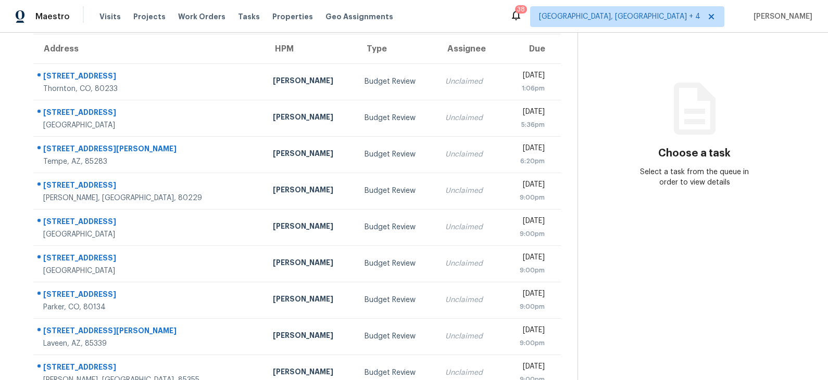
scroll to position [160, 0]
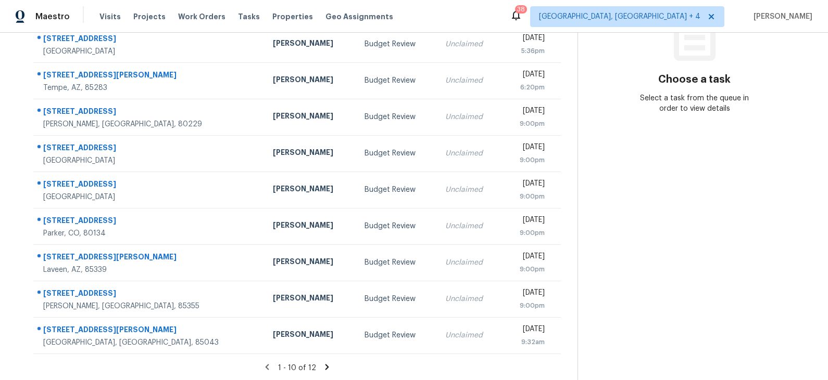
click at [325, 366] on icon at bounding box center [327, 367] width 4 height 6
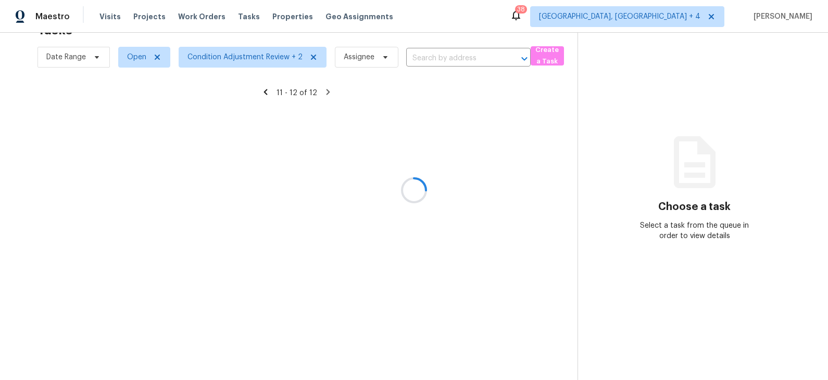
scroll to position [32, 0]
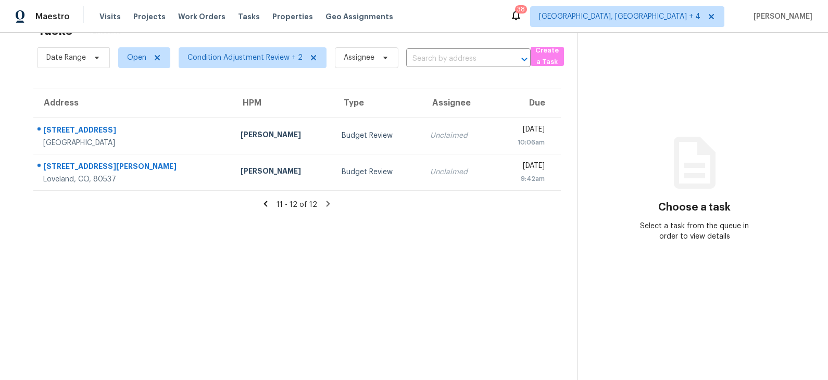
click at [266, 200] on icon at bounding box center [265, 203] width 9 height 9
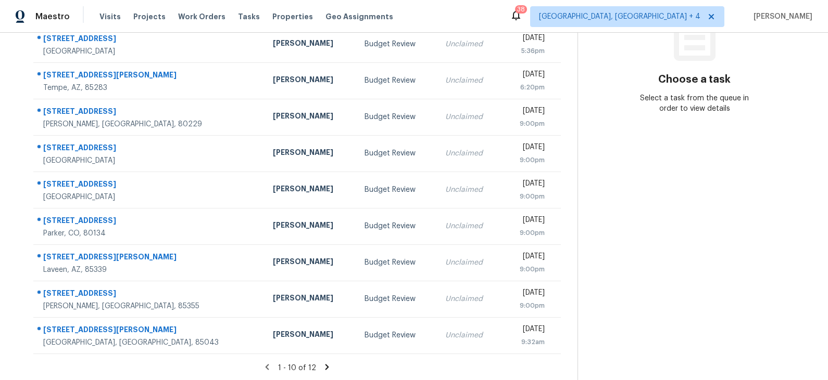
scroll to position [0, 0]
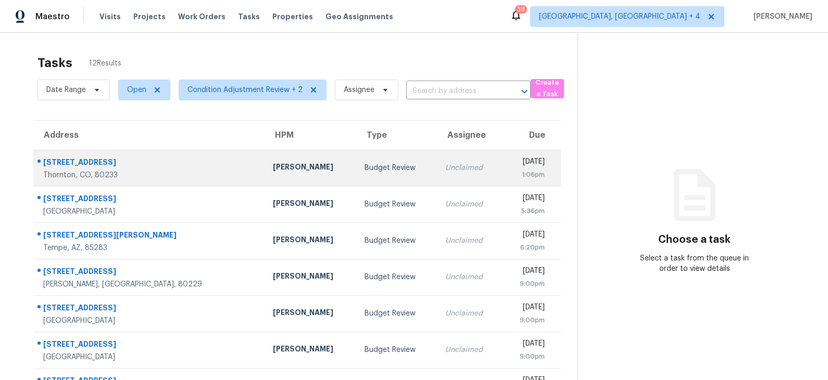
click at [275, 173] on td "Andrew McCuskey" at bounding box center [310, 168] width 92 height 36
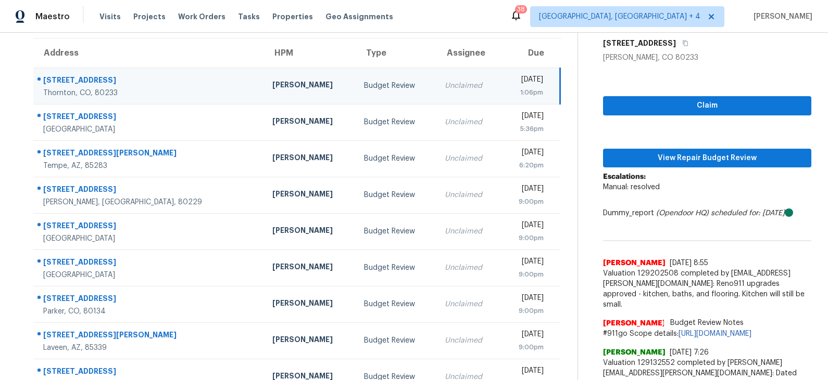
scroll to position [69, 0]
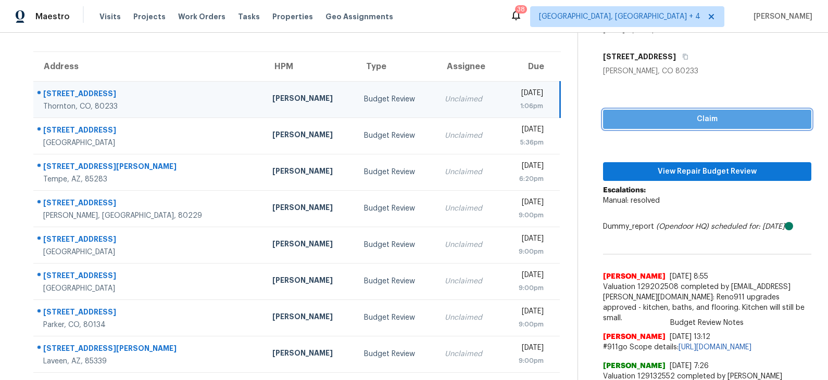
click at [679, 116] on span "Claim" at bounding box center [707, 119] width 192 height 13
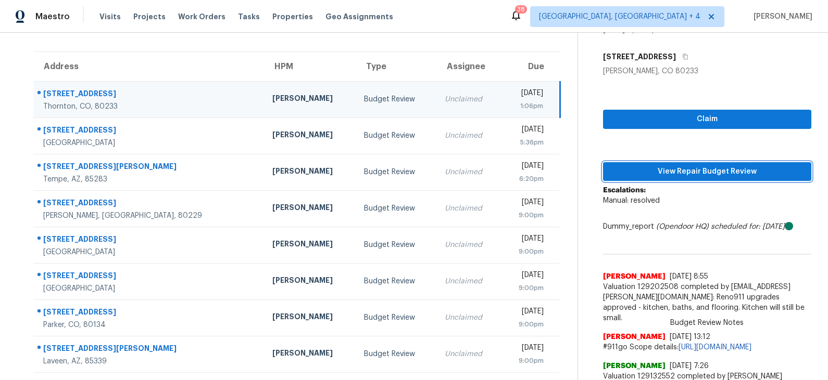
click at [670, 168] on span "View Repair Budget Review" at bounding box center [707, 172] width 192 height 13
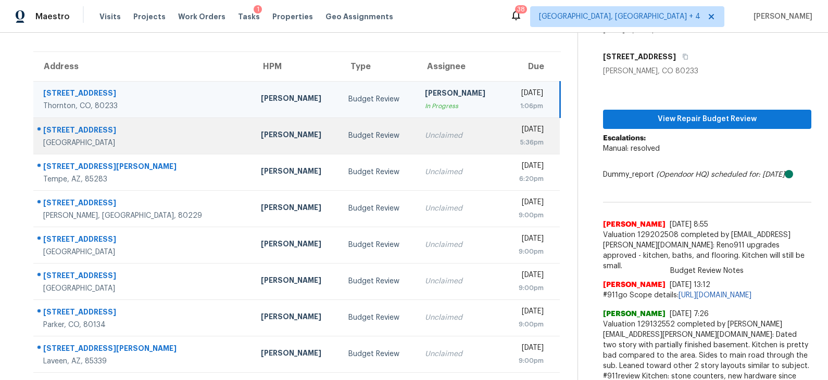
click at [358, 131] on td "Budget Review" at bounding box center [378, 136] width 77 height 36
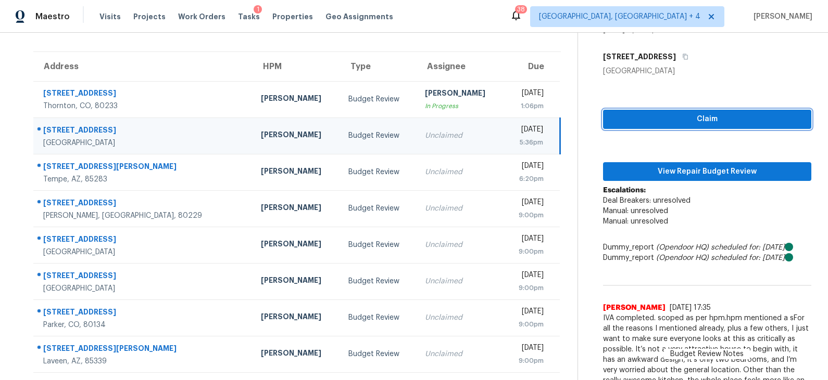
click at [654, 113] on span "Claim" at bounding box center [707, 119] width 192 height 13
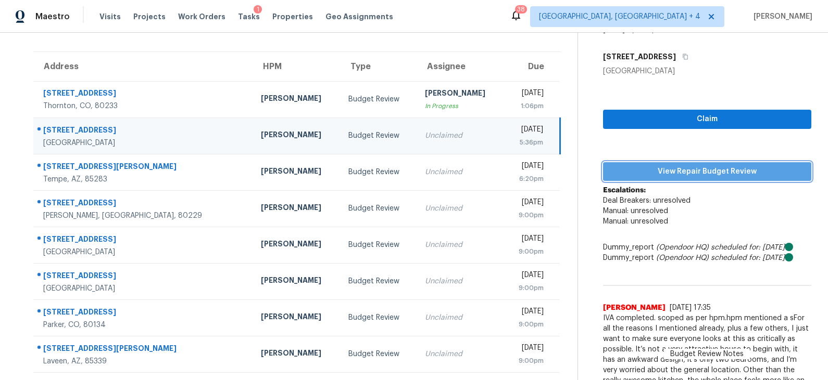
click at [649, 166] on span "View Repair Budget Review" at bounding box center [707, 172] width 192 height 13
